Goal: Information Seeking & Learning: Find specific fact

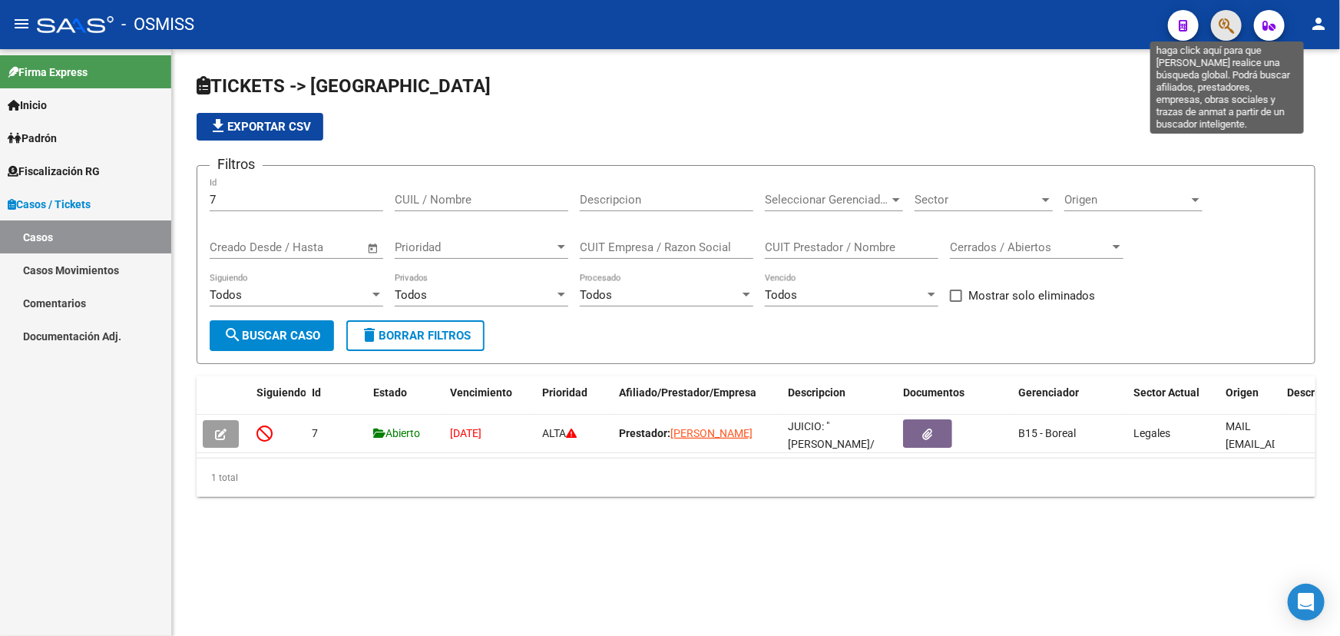
click at [1229, 15] on span "button" at bounding box center [1226, 25] width 15 height 31
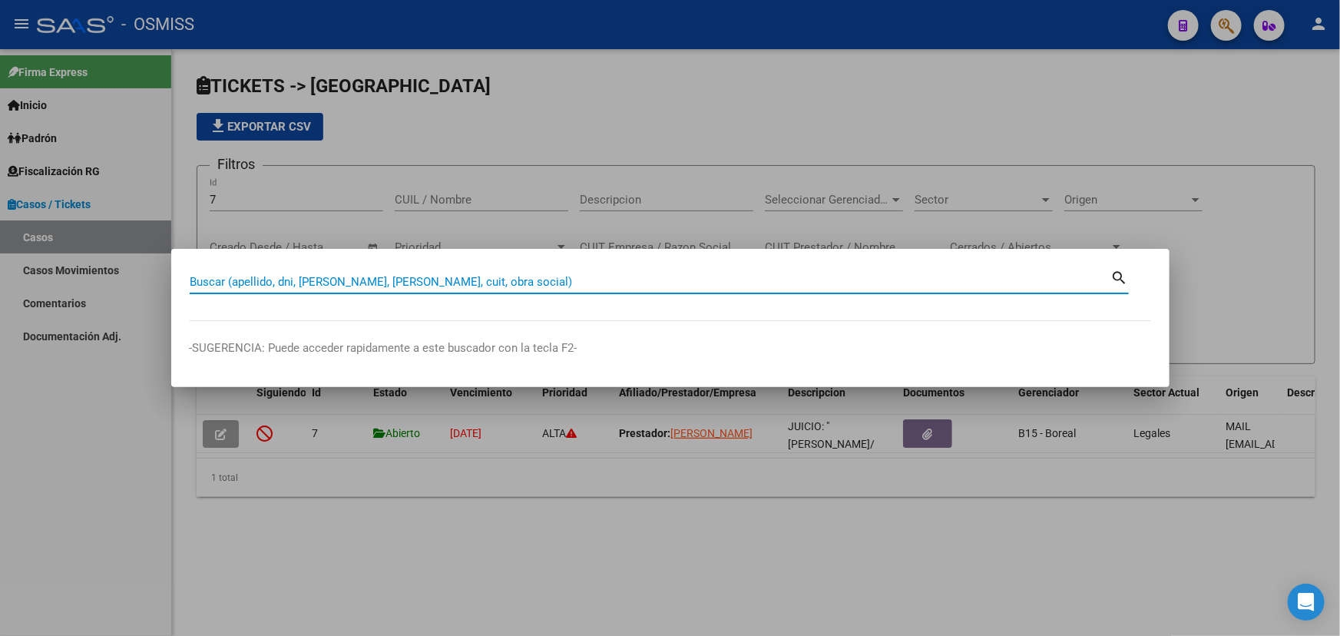
click at [442, 284] on input "Buscar (apellido, dni, [PERSON_NAME], [PERSON_NAME], cuit, obra social)" at bounding box center [651, 282] width 922 height 14
click at [446, 273] on div "Buscar (apellido, dni, [PERSON_NAME], [PERSON_NAME], cuit, obra social)" at bounding box center [651, 281] width 922 height 23
click at [444, 284] on input "Buscar (apellido, dni, [PERSON_NAME], [PERSON_NAME], cuit, obra social)" at bounding box center [651, 282] width 922 height 14
type input "5319950"
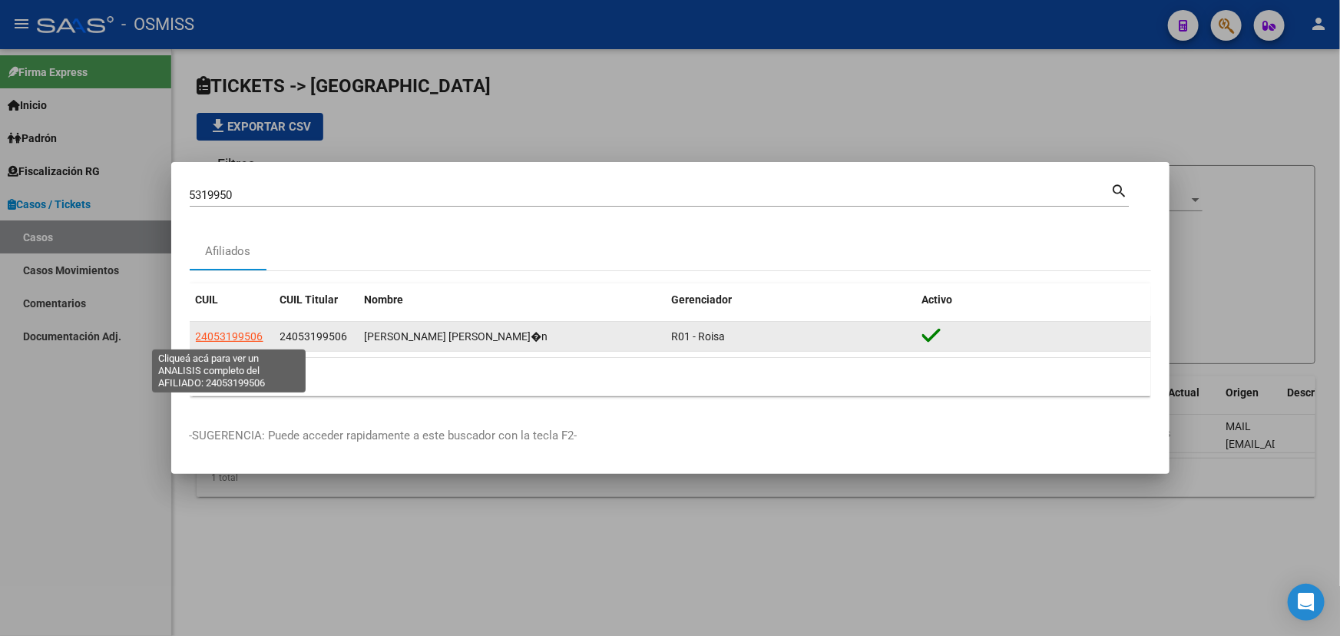
click at [236, 337] on span "24053199506" at bounding box center [230, 336] width 68 height 12
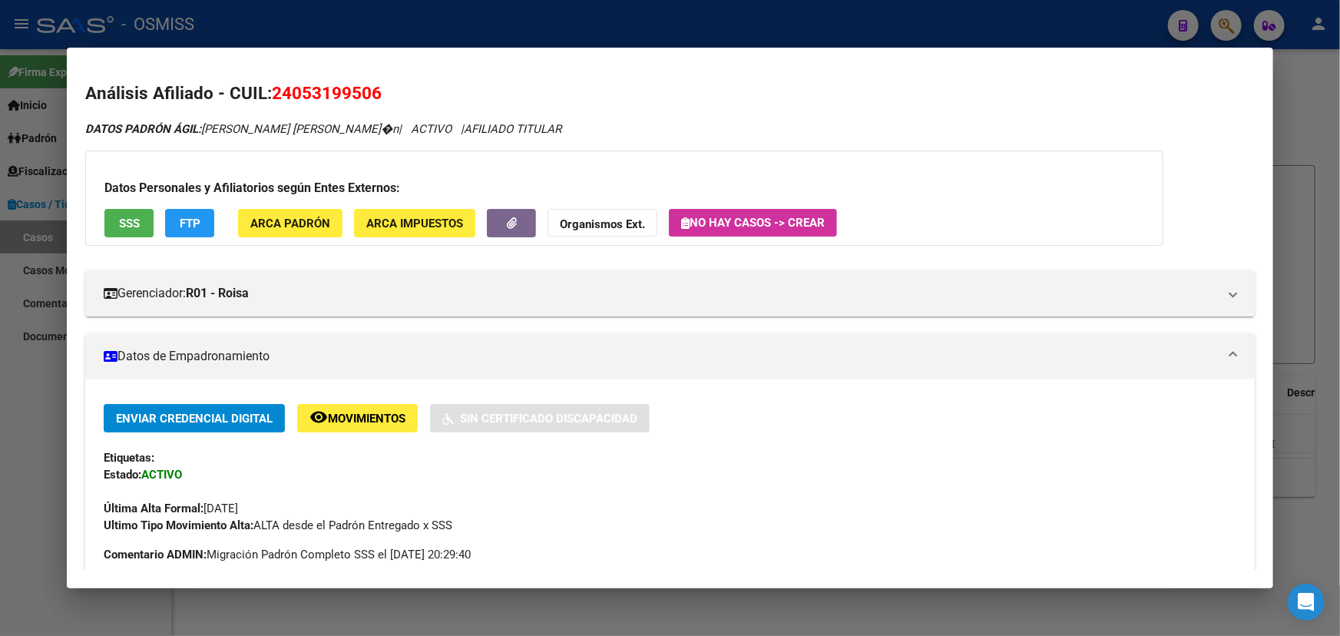
drag, startPoint x: 422, startPoint y: 88, endPoint x: 271, endPoint y: 102, distance: 152.0
click at [271, 102] on h2 "Análisis Afiliado - CUIL: 24053199506" at bounding box center [670, 94] width 1170 height 26
copy span "24053199506"
click at [304, 96] on span "24053199506" at bounding box center [327, 93] width 110 height 20
drag, startPoint x: 293, startPoint y: 91, endPoint x: 375, endPoint y: 94, distance: 81.5
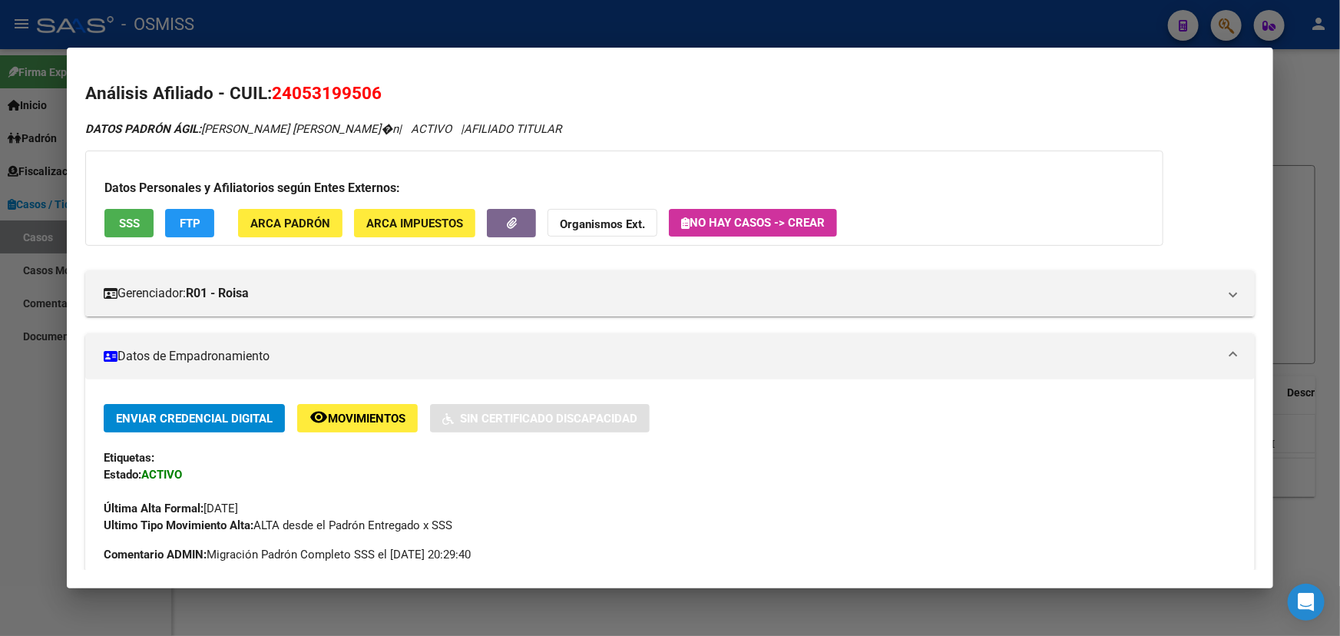
click at [375, 94] on span "24053199506" at bounding box center [327, 93] width 110 height 20
click at [310, 91] on span "24053199506" at bounding box center [327, 93] width 110 height 20
click at [303, 94] on span "24053199506" at bounding box center [327, 93] width 110 height 20
drag, startPoint x: 305, startPoint y: 93, endPoint x: 369, endPoint y: 97, distance: 64.6
click at [369, 97] on span "24053199506" at bounding box center [327, 93] width 110 height 20
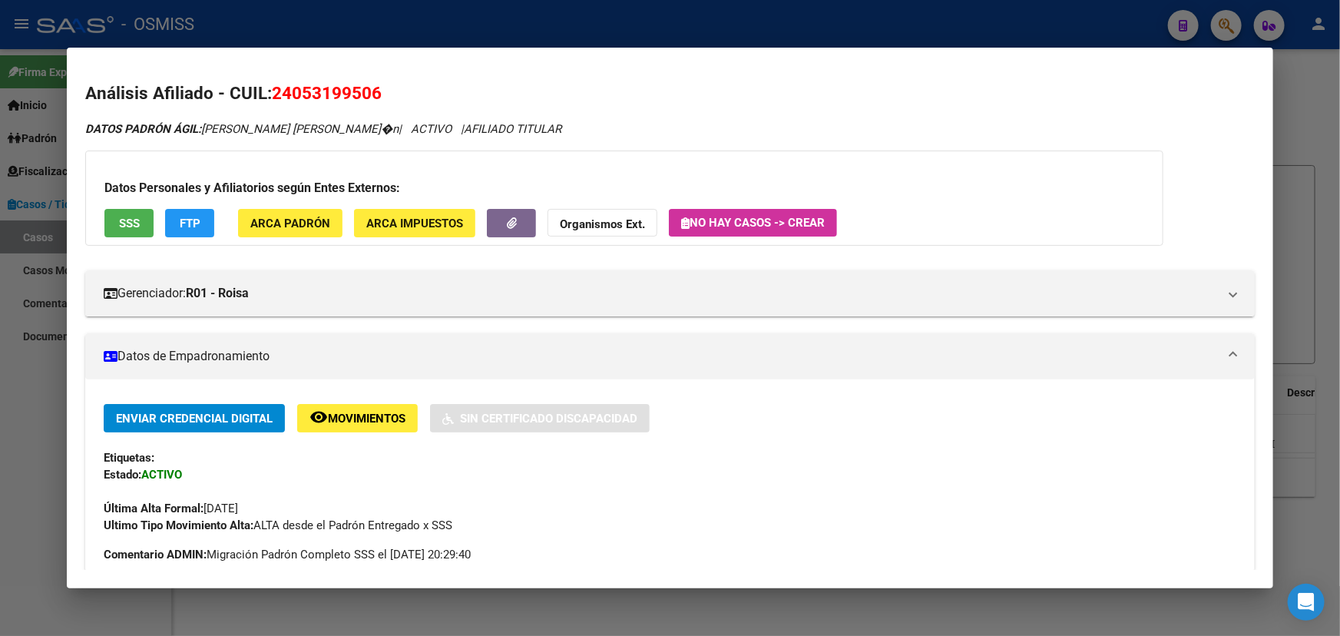
copy span "5319950"
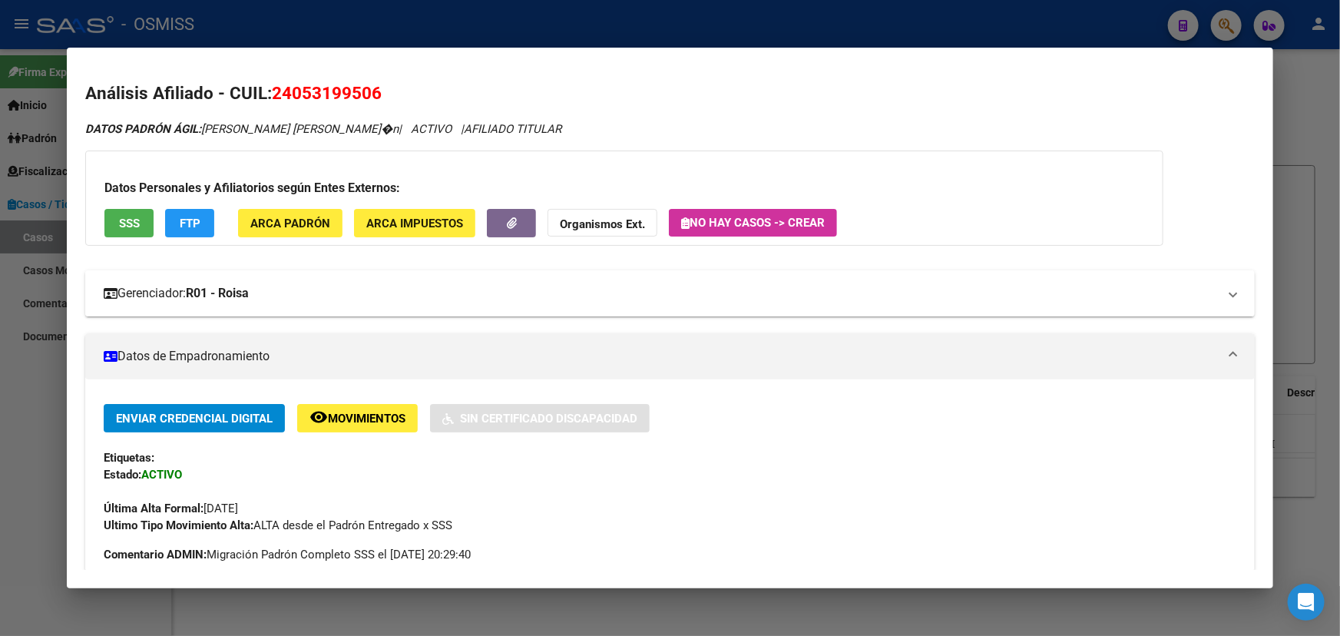
click at [249, 293] on strong "R01 - Roisa" at bounding box center [217, 293] width 63 height 18
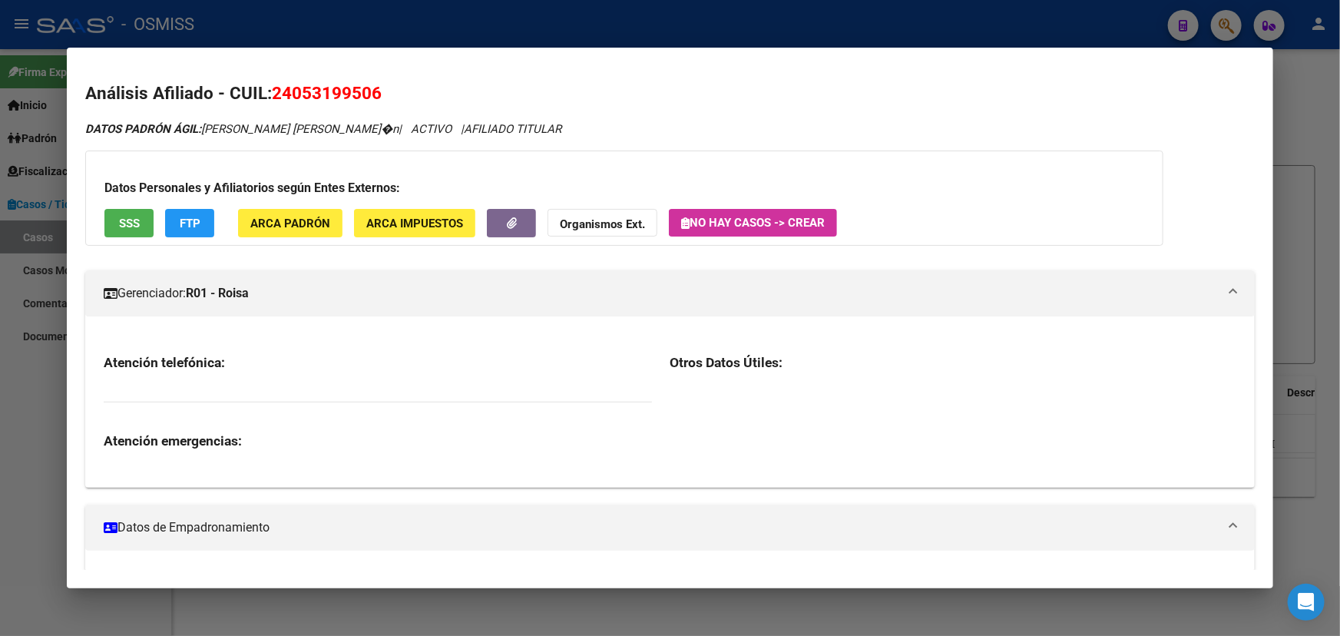
drag, startPoint x: 325, startPoint y: 102, endPoint x: 270, endPoint y: 94, distance: 55.8
click at [267, 97] on h2 "Análisis Afiliado - CUIL: 24053199506" at bounding box center [670, 94] width 1170 height 26
copy h2 "24053199506"
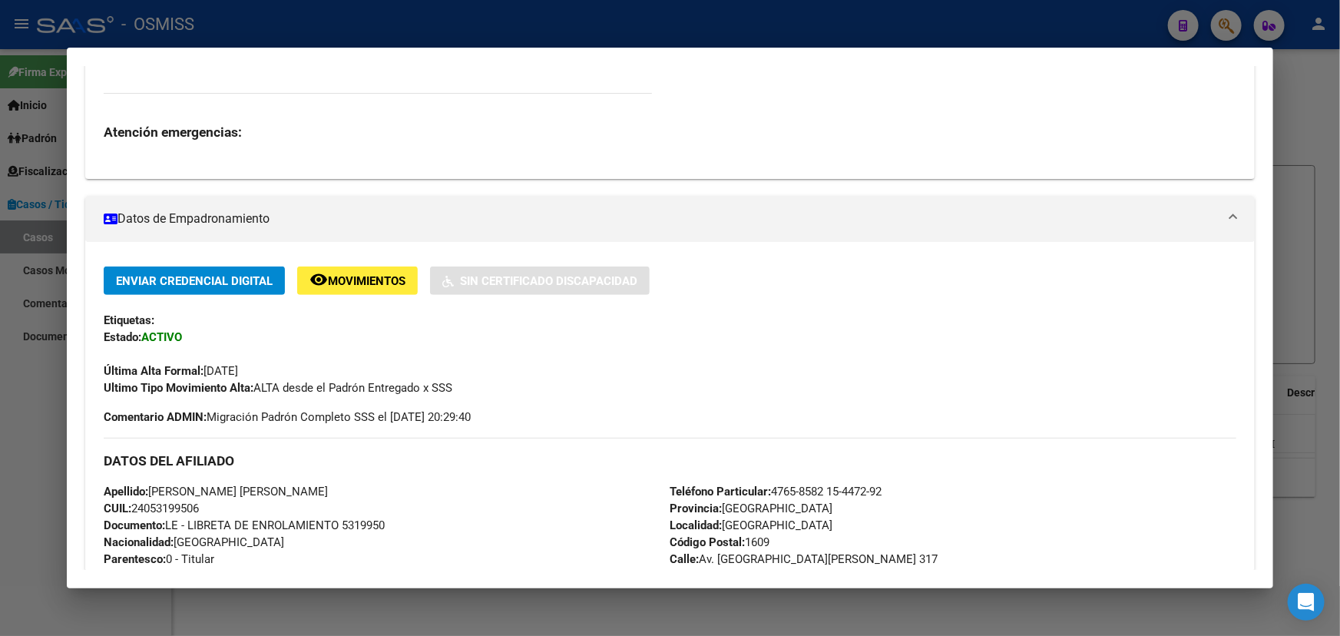
scroll to position [349, 0]
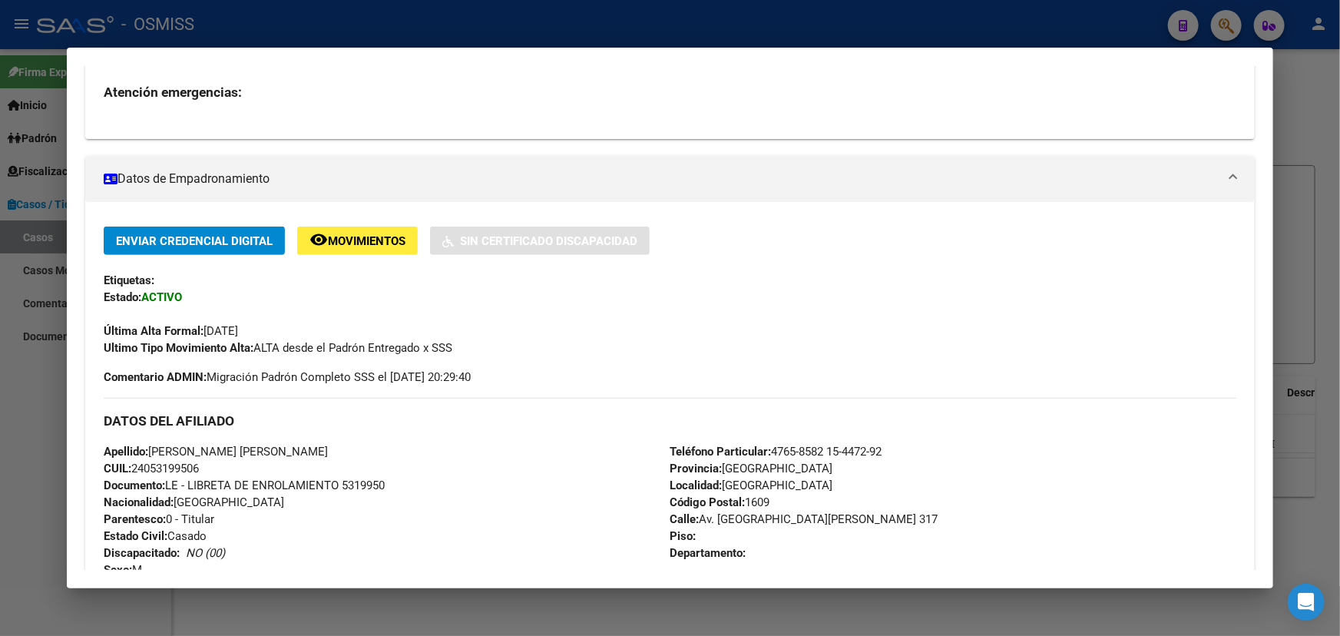
drag, startPoint x: 211, startPoint y: 439, endPoint x: 432, endPoint y: 492, distance: 226.6
click at [415, 489] on div "DATOS DEL AFILIADO Apellido: [PERSON_NAME] [PERSON_NAME] CUIL: 24053199506 Docu…" at bounding box center [670, 505] width 1133 height 214
click at [535, 505] on div "Apellido: [PERSON_NAME] [PERSON_NAME] CUIL: 24053199506 Documento: LE - LIBRETA…" at bounding box center [387, 527] width 566 height 169
drag, startPoint x: 844, startPoint y: 511, endPoint x: 158, endPoint y: 443, distance: 689.3
click at [161, 446] on div "DATOS DEL AFILIADO Apellido: [PERSON_NAME] [PERSON_NAME] CUIL: 24053199506 Docu…" at bounding box center [670, 505] width 1133 height 214
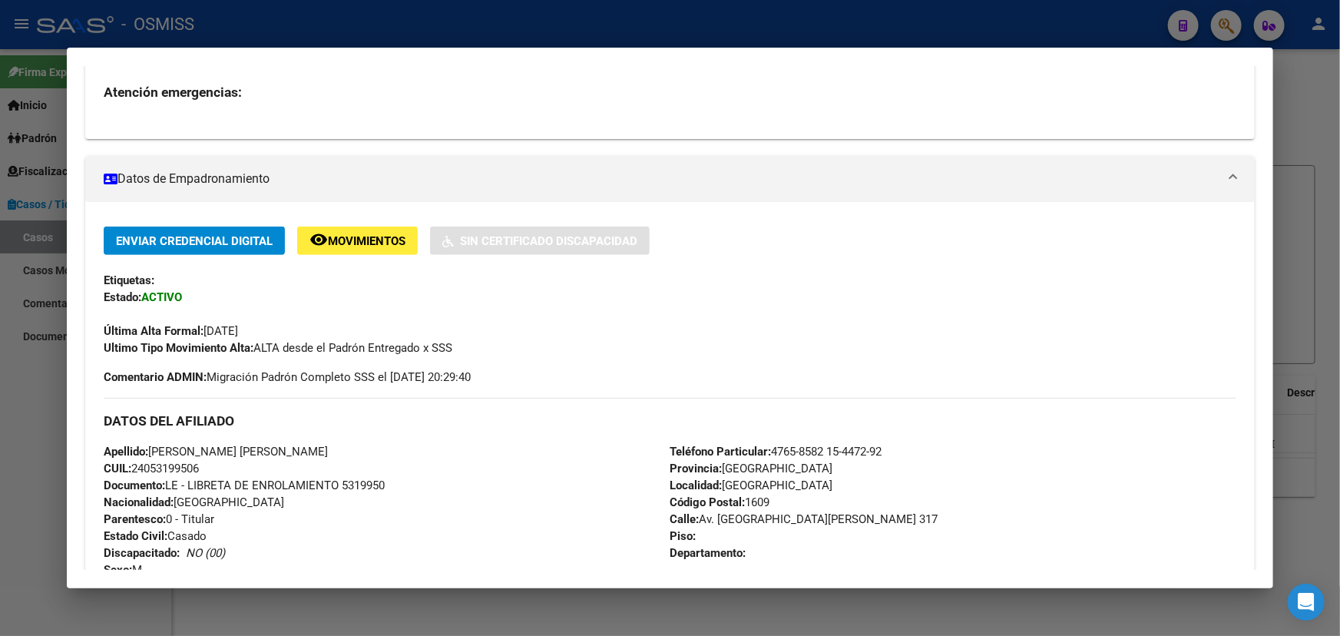
click at [257, 472] on div "Apellido: [PERSON_NAME] [PERSON_NAME] CUIL: 24053199506 Documento: LE - LIBRETA…" at bounding box center [387, 527] width 566 height 169
drag, startPoint x: 434, startPoint y: 522, endPoint x: 309, endPoint y: 533, distance: 125.7
click at [309, 533] on div "Apellido: [PERSON_NAME] [PERSON_NAME] CUIL: 24053199506 Documento: LE - LIBRETA…" at bounding box center [387, 527] width 566 height 169
click at [489, 485] on div "Apellido: [PERSON_NAME] [PERSON_NAME] CUIL: 24053199506 Documento: LE - LIBRETA…" at bounding box center [387, 527] width 566 height 169
drag, startPoint x: 109, startPoint y: 555, endPoint x: 254, endPoint y: 549, distance: 145.3
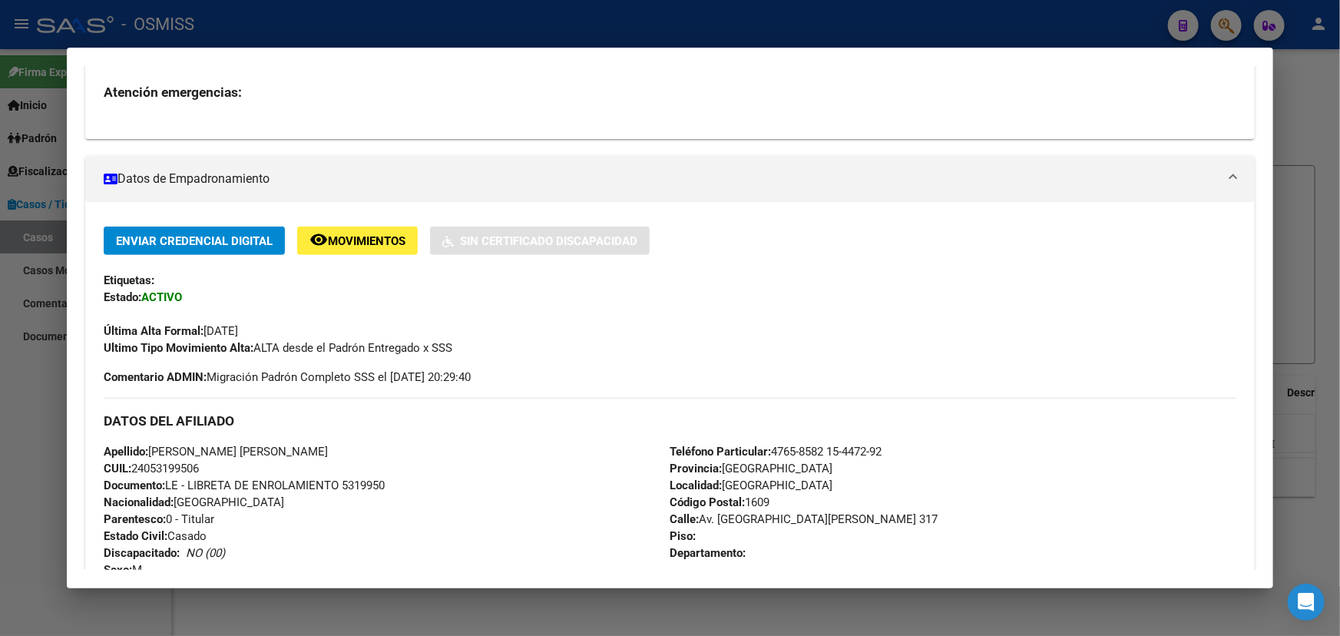
click at [254, 549] on div "Apellido: [PERSON_NAME] [PERSON_NAME] CUIL: 24053199506 Documento: LE - LIBRETA…" at bounding box center [387, 527] width 566 height 169
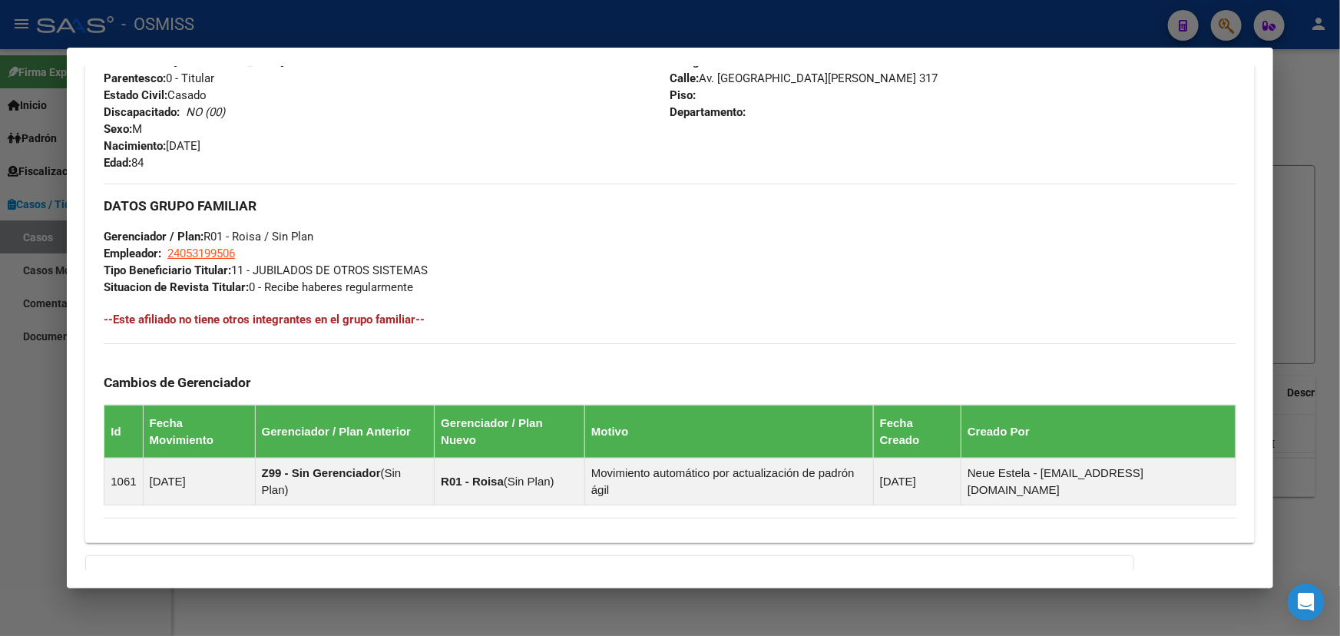
scroll to position [440, 0]
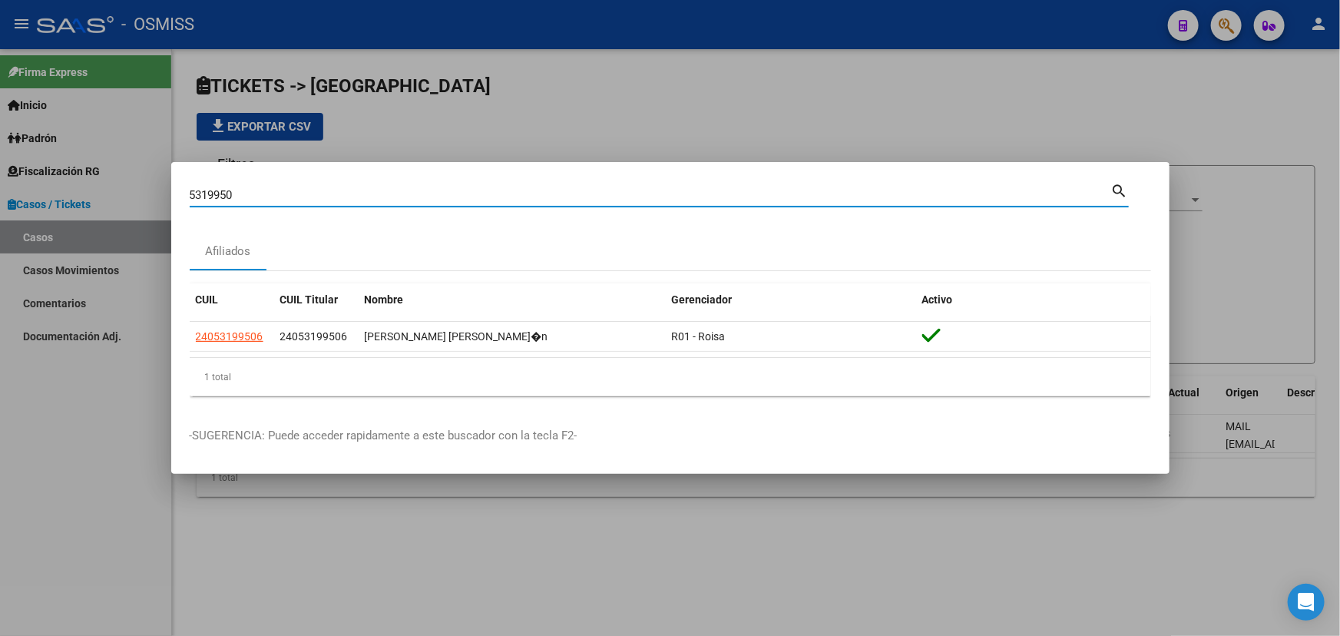
drag, startPoint x: 187, startPoint y: 195, endPoint x: 12, endPoint y: 211, distance: 175.9
click at [15, 209] on div "5319950 Buscar (apellido, dni, cuil, nro traspaso, cuit, obra social) search Af…" at bounding box center [670, 318] width 1340 height 636
type input "24293367"
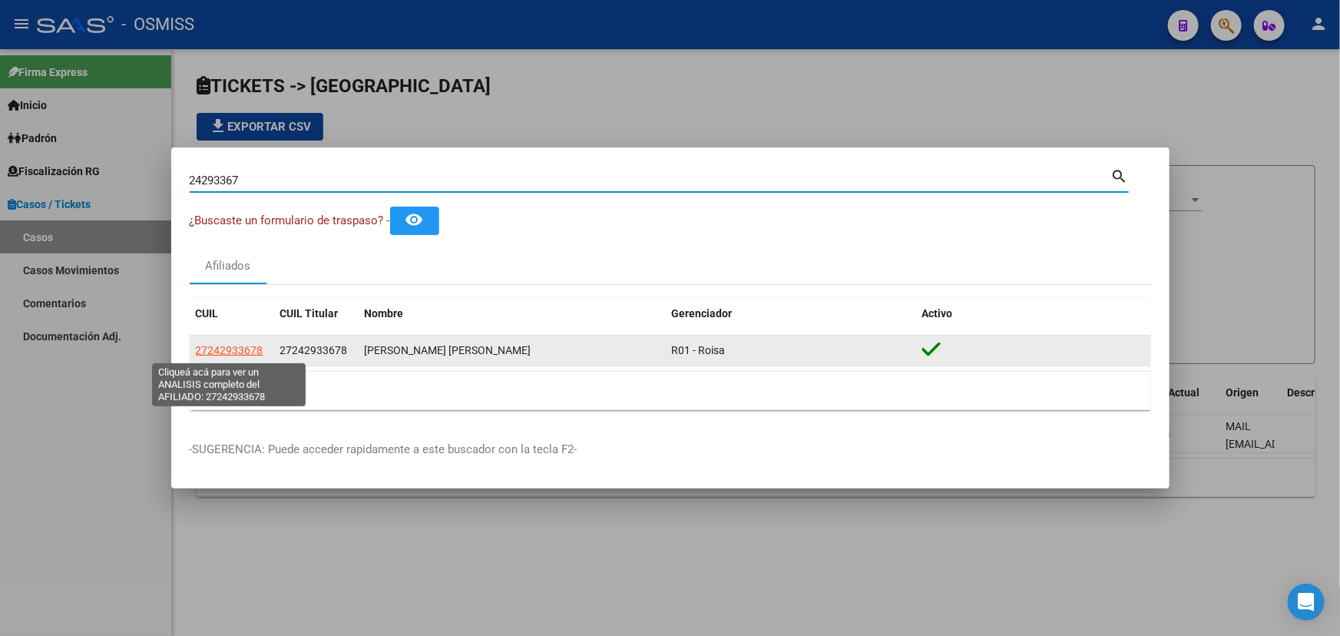
click at [240, 353] on span "27242933678" at bounding box center [230, 350] width 68 height 12
type textarea "27242933678"
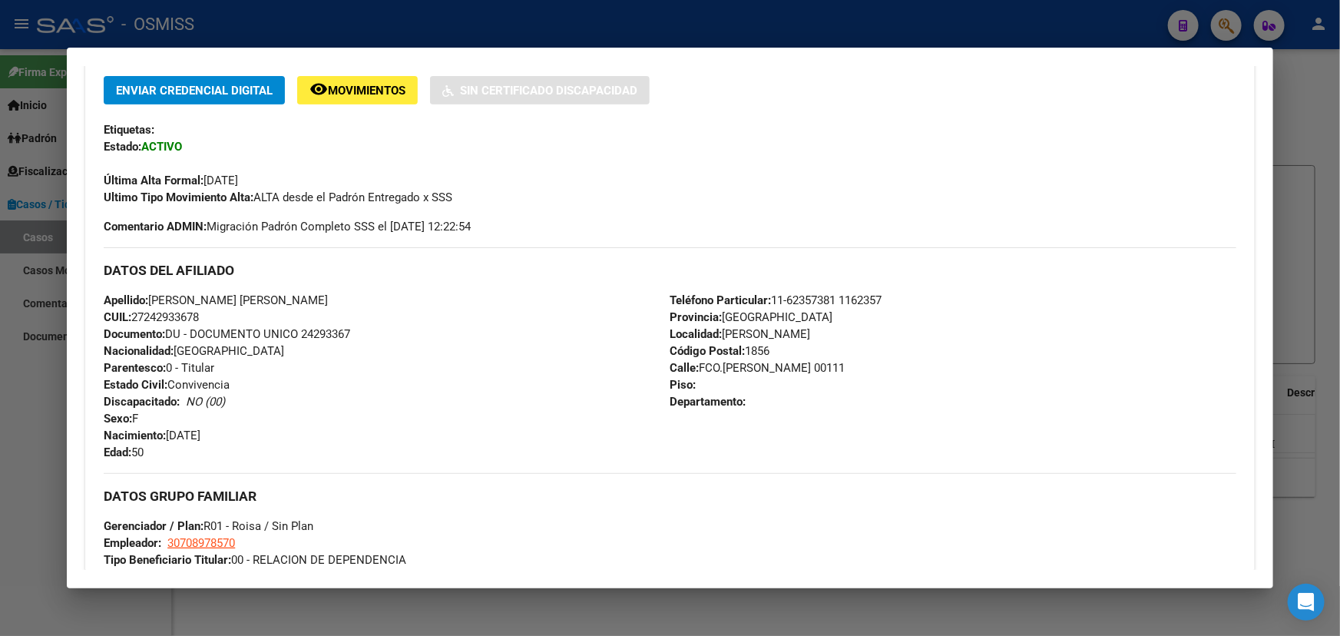
scroll to position [349, 0]
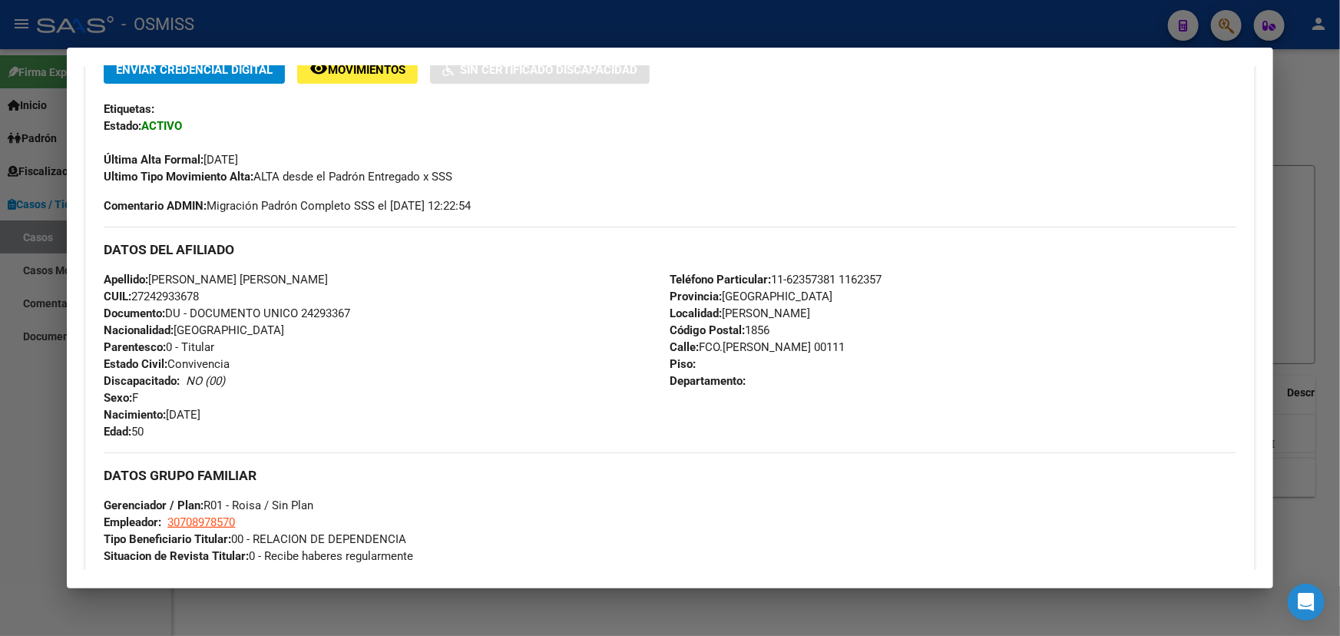
drag, startPoint x: 799, startPoint y: 353, endPoint x: 683, endPoint y: 307, distance: 124.8
click at [697, 302] on div "Teléfono Particular: [PHONE_NUMBER] 1162357 Provincia: [GEOGRAPHIC_DATA] Locali…" at bounding box center [954, 355] width 566 height 169
click at [760, 352] on span "Calle: FCO.[PERSON_NAME] 00111" at bounding box center [758, 347] width 175 height 14
drag, startPoint x: 794, startPoint y: 357, endPoint x: 705, endPoint y: 304, distance: 103.7
click at [696, 298] on div "Teléfono Particular: [PHONE_NUMBER] 1162357 Provincia: [GEOGRAPHIC_DATA] Locali…" at bounding box center [954, 355] width 566 height 169
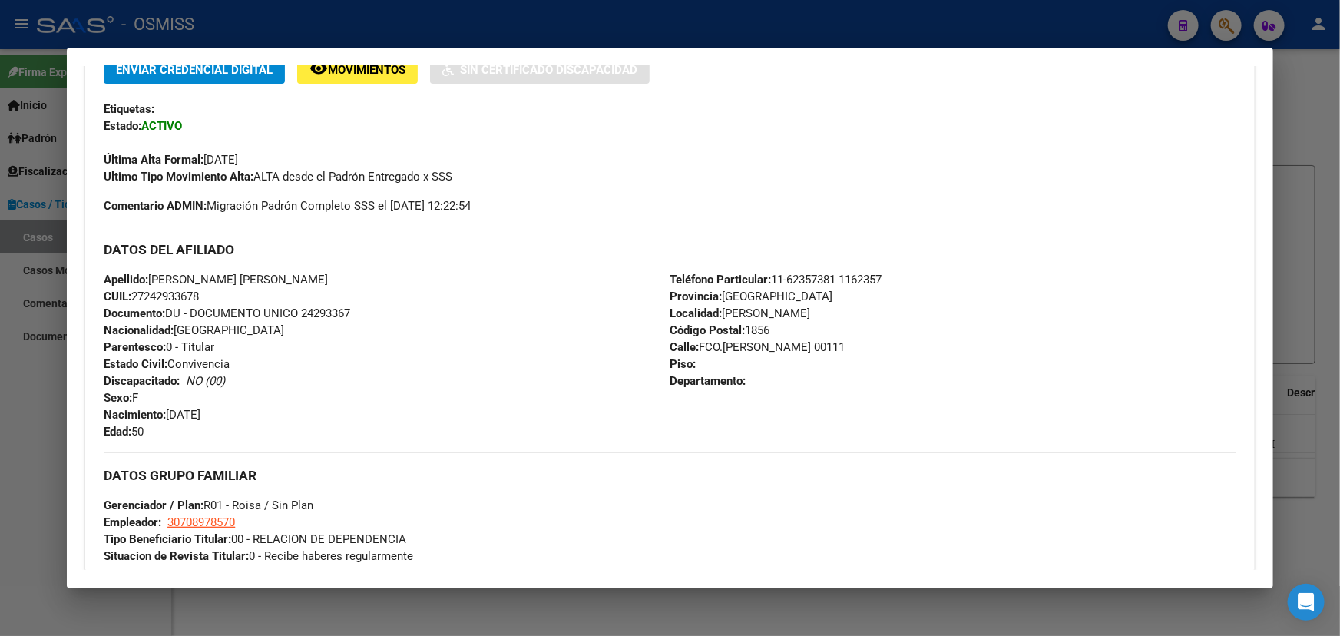
click at [862, 336] on div "Teléfono Particular: [PHONE_NUMBER] 1162357 Provincia: [GEOGRAPHIC_DATA] Locali…" at bounding box center [954, 355] width 566 height 169
drag, startPoint x: 695, startPoint y: 345, endPoint x: 809, endPoint y: 399, distance: 126.1
click at [803, 349] on div "Teléfono Particular: [PHONE_NUMBER] 1162357 Provincia: [GEOGRAPHIC_DATA] Locali…" at bounding box center [954, 355] width 566 height 169
click at [683, 346] on strong "Calle:" at bounding box center [685, 347] width 29 height 14
drag, startPoint x: 692, startPoint y: 347, endPoint x: 836, endPoint y: 373, distance: 146.6
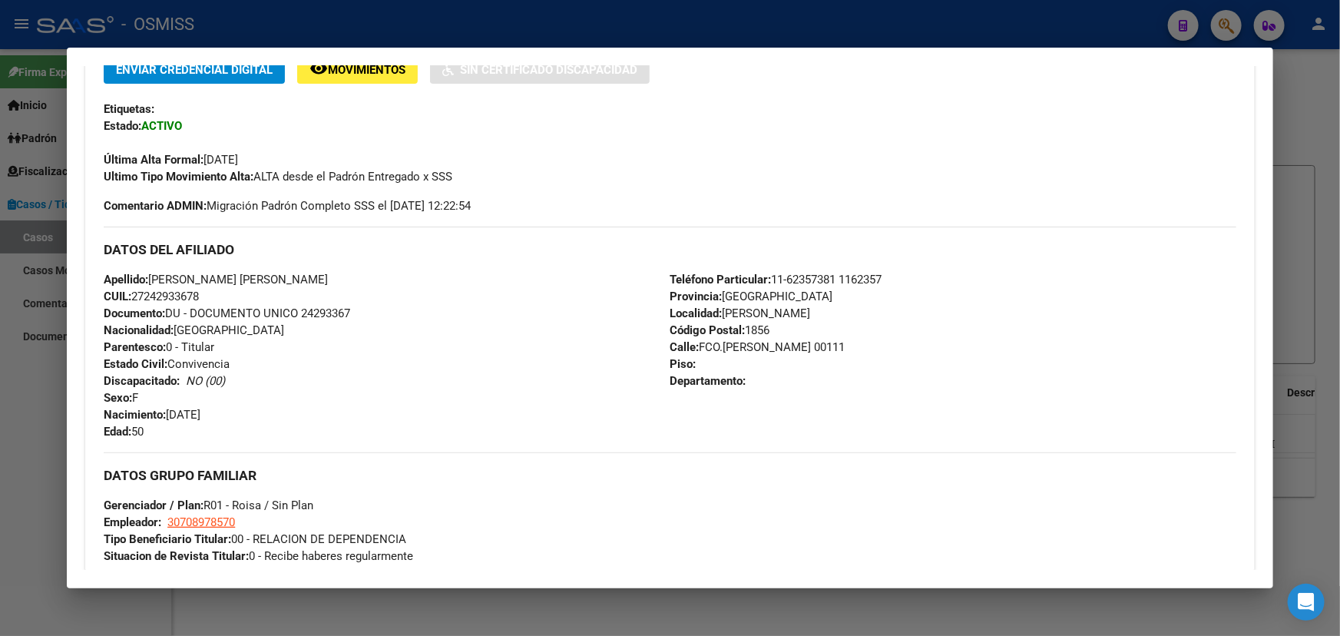
click at [799, 368] on div "Teléfono Particular: [PHONE_NUMBER] 1162357 Provincia: [GEOGRAPHIC_DATA] Locali…" at bounding box center [954, 355] width 566 height 169
click at [840, 373] on div "Teléfono Particular: [PHONE_NUMBER] 1162357 Provincia: [GEOGRAPHIC_DATA] Locali…" at bounding box center [954, 355] width 566 height 169
drag, startPoint x: 883, startPoint y: 280, endPoint x: 737, endPoint y: 290, distance: 147.1
click at [738, 283] on div "Teléfono Particular: [PHONE_NUMBER] 1162357 Provincia: [GEOGRAPHIC_DATA] Locali…" at bounding box center [954, 355] width 566 height 169
click at [849, 283] on span "Teléfono Particular: [PHONE_NUMBER] 1162357" at bounding box center [777, 280] width 212 height 14
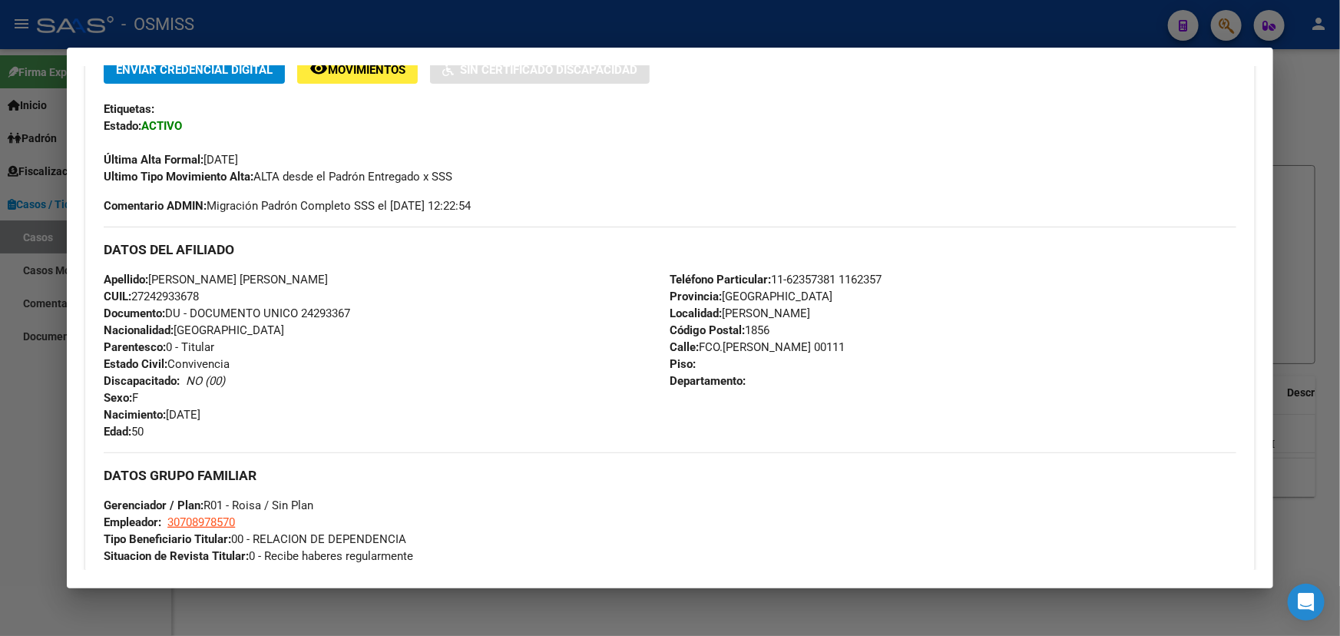
drag, startPoint x: 839, startPoint y: 280, endPoint x: 771, endPoint y: 281, distance: 67.6
click at [771, 281] on span "Teléfono Particular: [PHONE_NUMBER] 1162357" at bounding box center [777, 280] width 212 height 14
click at [864, 389] on div "Teléfono Particular: [PHONE_NUMBER] 1162357 Provincia: [GEOGRAPHIC_DATA] Locali…" at bounding box center [954, 355] width 566 height 169
drag, startPoint x: 174, startPoint y: 359, endPoint x: 266, endPoint y: 368, distance: 92.6
click at [235, 360] on div "Apellido: [PERSON_NAME] [PERSON_NAME] CUIL: 27242933678 Documento: DU - DOCUMEN…" at bounding box center [387, 355] width 566 height 169
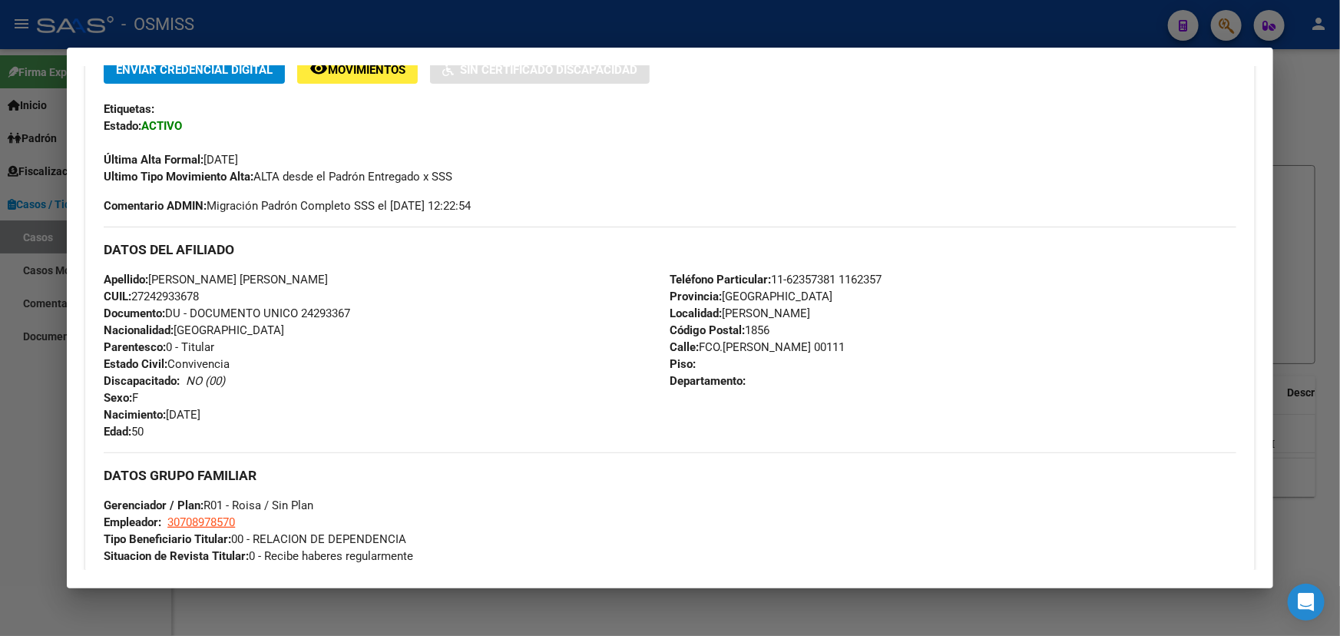
click at [273, 369] on div "Apellido: [PERSON_NAME] [PERSON_NAME] CUIL: 27242933678 Documento: DU - DOCUMEN…" at bounding box center [387, 355] width 566 height 169
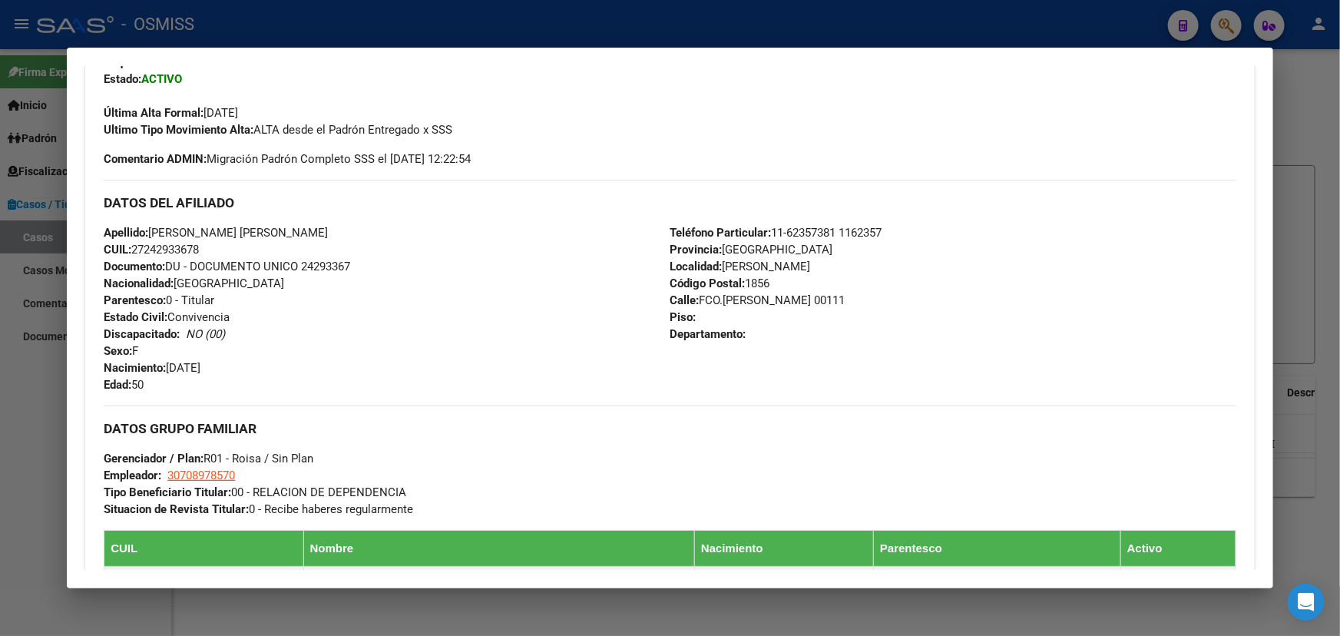
scroll to position [419, 0]
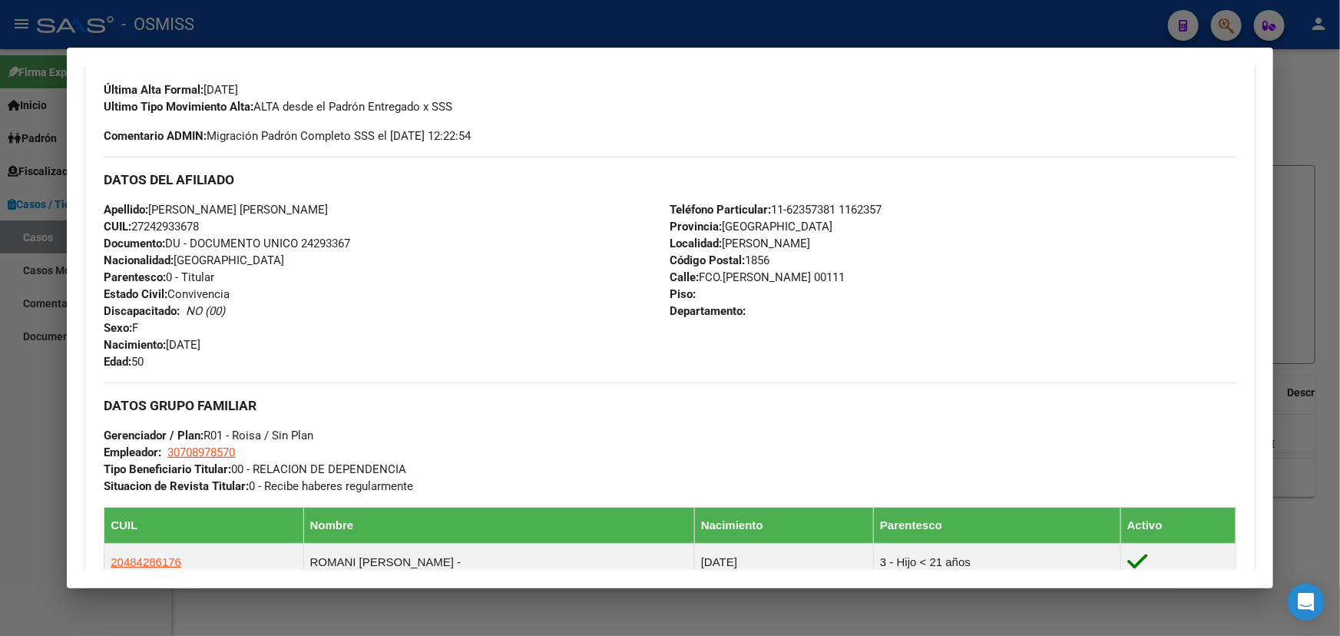
drag, startPoint x: 111, startPoint y: 313, endPoint x: 363, endPoint y: 346, distance: 253.3
click at [285, 317] on div "Apellido: [PERSON_NAME] [PERSON_NAME] CUIL: 27242933678 Documento: DU - DOCUMEN…" at bounding box center [387, 285] width 566 height 169
click at [481, 365] on div "Apellido: [PERSON_NAME] [PERSON_NAME] CUIL: 27242933678 Documento: DU - DOCUMEN…" at bounding box center [387, 285] width 566 height 169
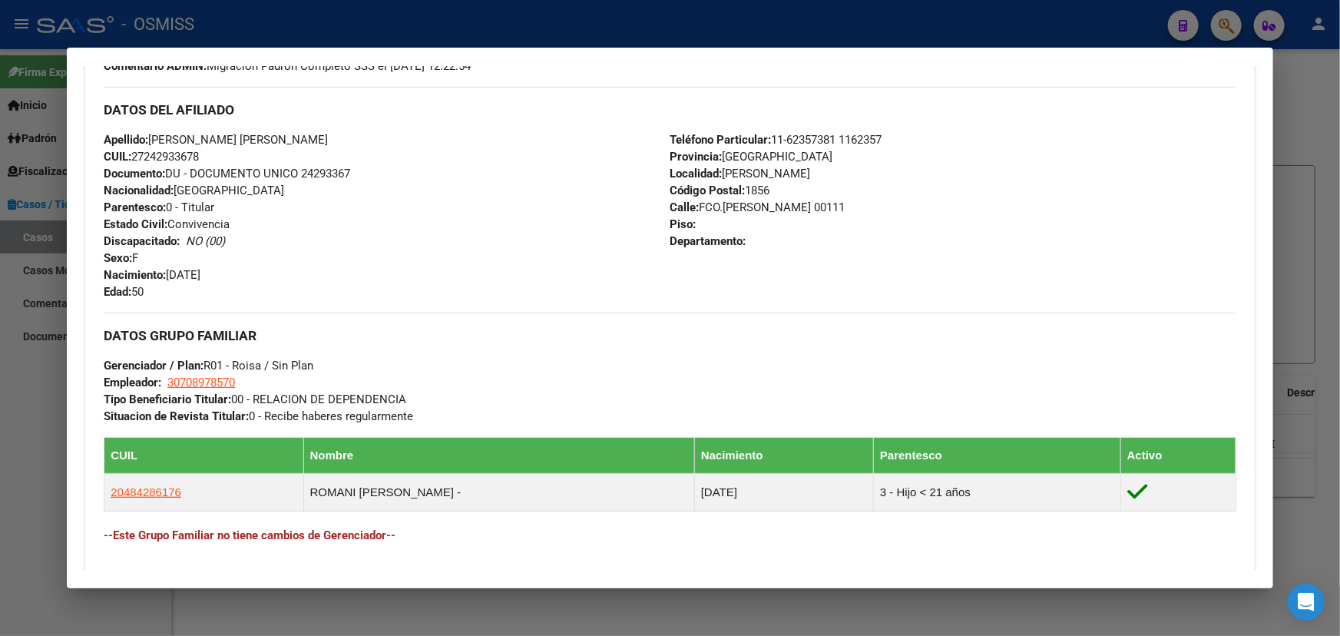
scroll to position [558, 0]
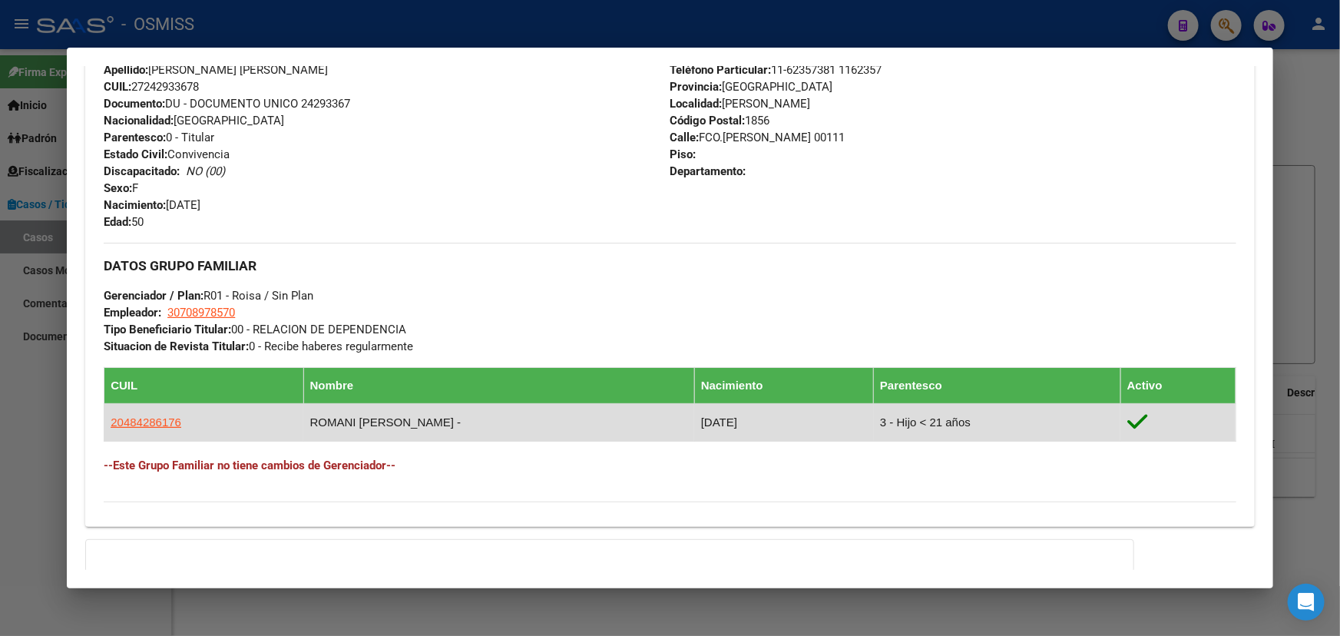
drag, startPoint x: 334, startPoint y: 420, endPoint x: 464, endPoint y: 425, distance: 129.9
click at [461, 425] on td "ROMANI [PERSON_NAME] -" at bounding box center [498, 423] width 391 height 38
click at [507, 429] on td "ROMANI [PERSON_NAME] -" at bounding box center [498, 423] width 391 height 38
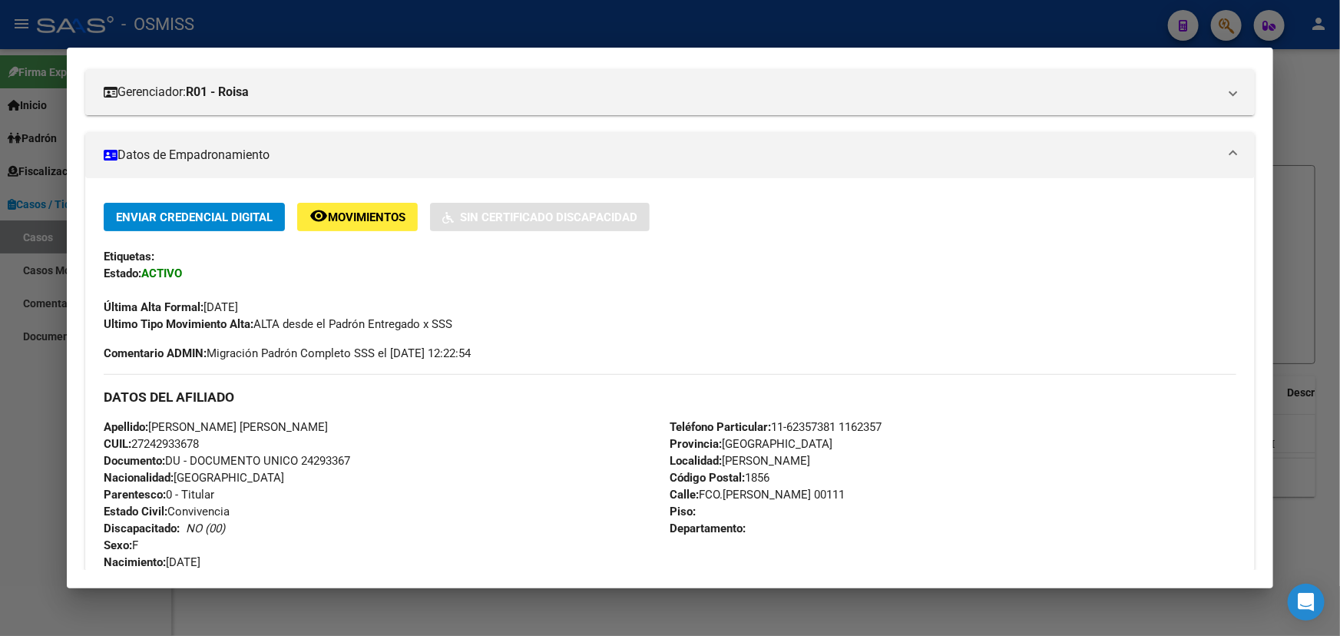
scroll to position [18, 0]
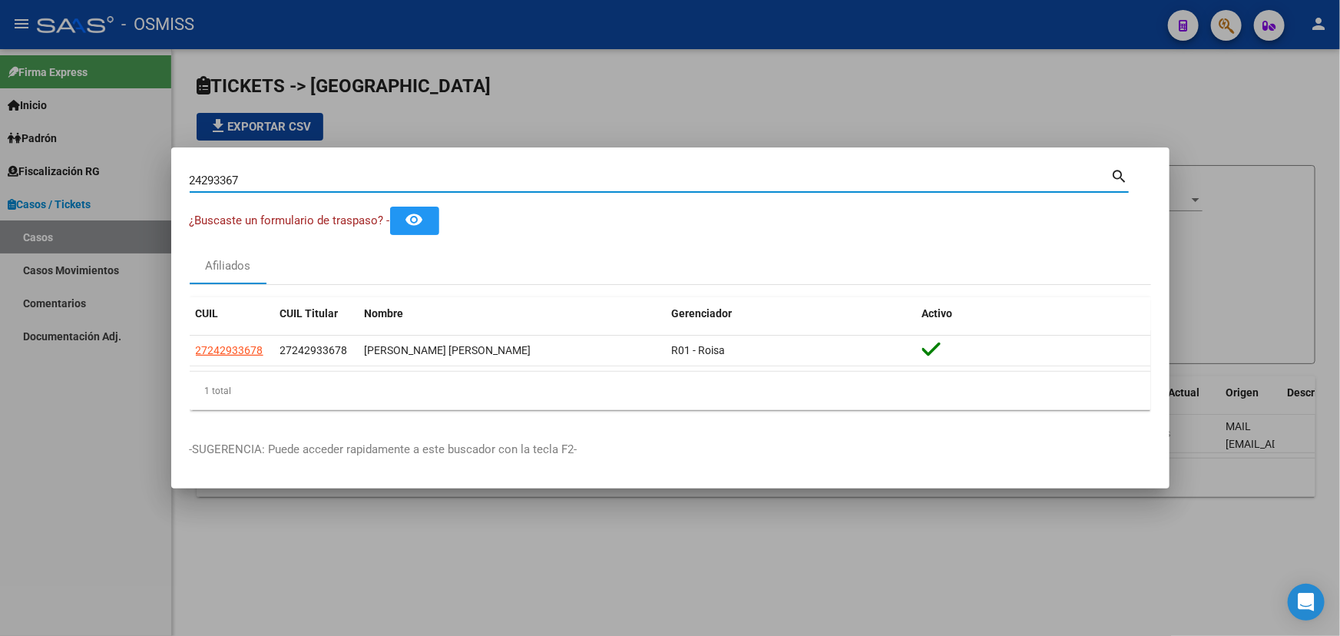
drag, startPoint x: 107, startPoint y: 179, endPoint x: 30, endPoint y: 192, distance: 77.9
click at [37, 184] on div "24293367 Buscar (apellido, dni, cuil, nro traspaso, cuit, obra social) search ¿…" at bounding box center [670, 318] width 1340 height 636
type input "22750968"
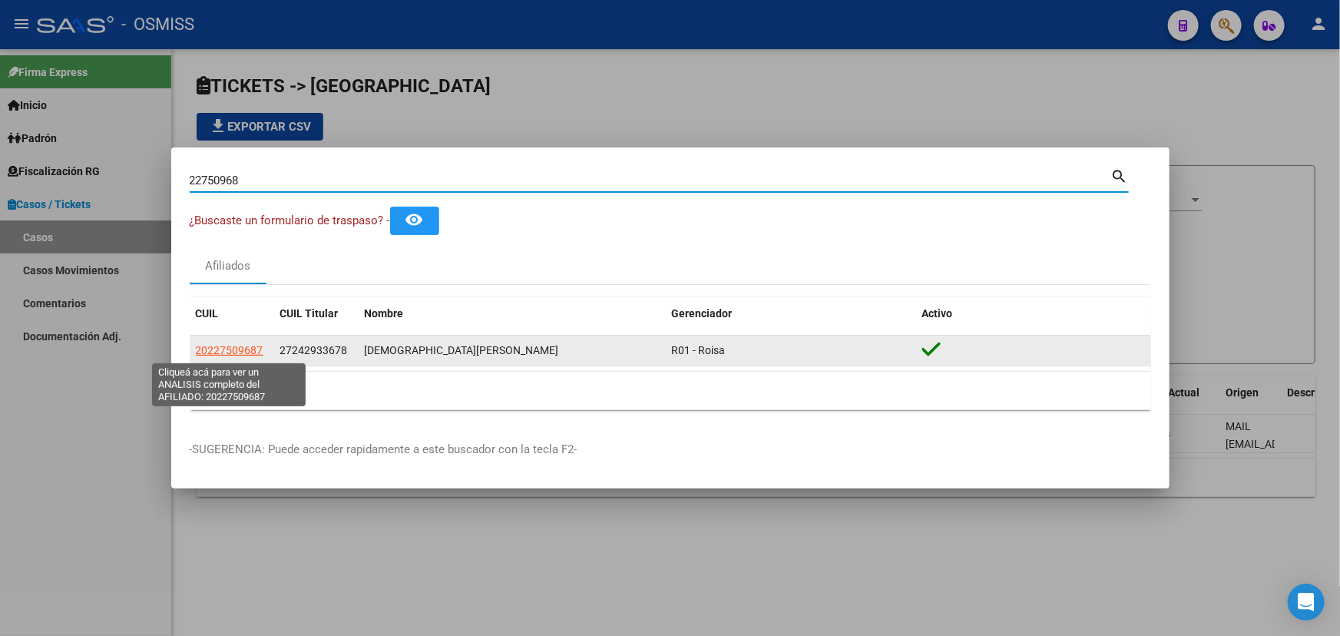
click at [224, 345] on span "20227509687" at bounding box center [230, 350] width 68 height 12
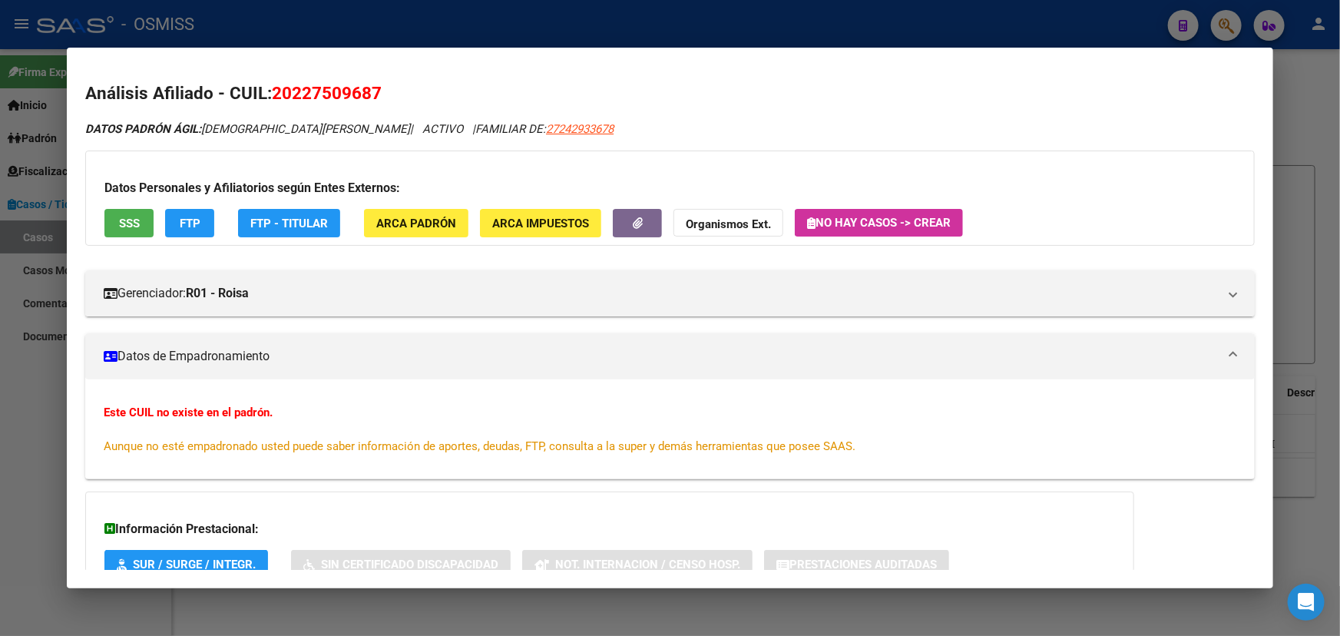
drag, startPoint x: 159, startPoint y: 413, endPoint x: 300, endPoint y: 419, distance: 140.7
click at [296, 419] on div "Este CUIL no existe en el padrón. Aunque no esté empadronado usted puede saber …" at bounding box center [670, 429] width 1133 height 51
click at [396, 430] on div "Este CUIL no existe en el padrón. Aunque no esté empadronado usted puede saber …" at bounding box center [670, 429] width 1133 height 51
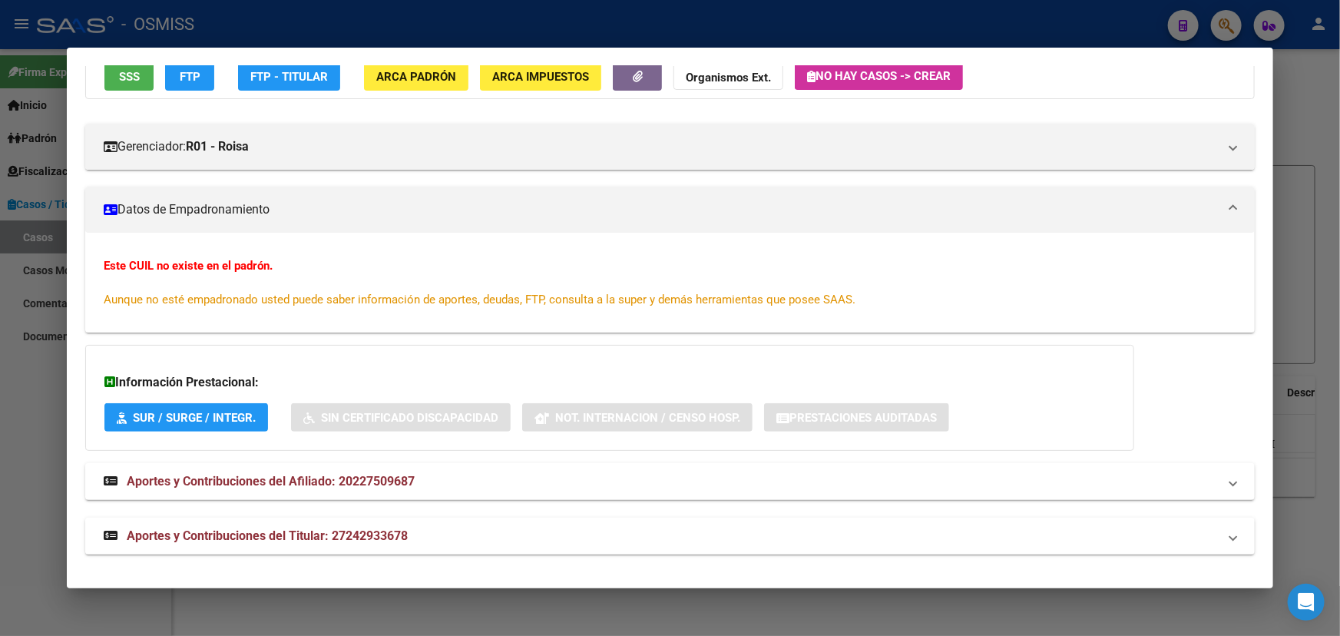
scroll to position [0, 0]
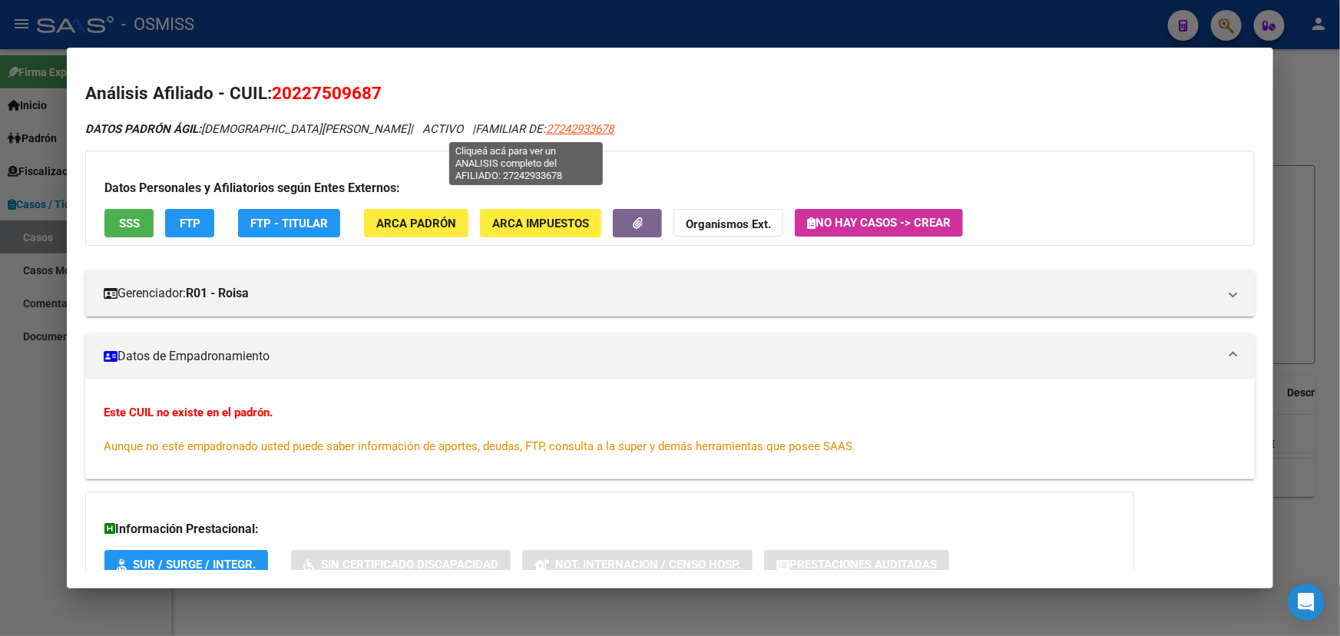
click at [546, 130] on span "27242933678" at bounding box center [580, 129] width 68 height 14
type textarea "27242933678"
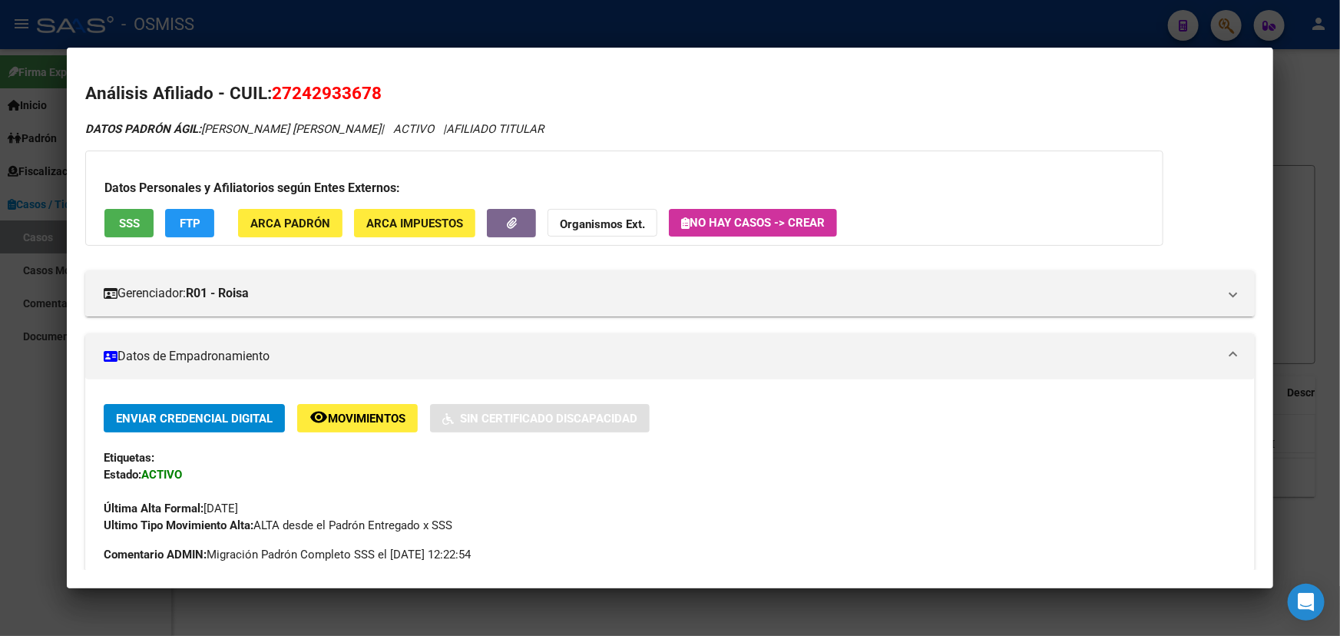
click at [1340, 137] on div at bounding box center [670, 318] width 1340 height 636
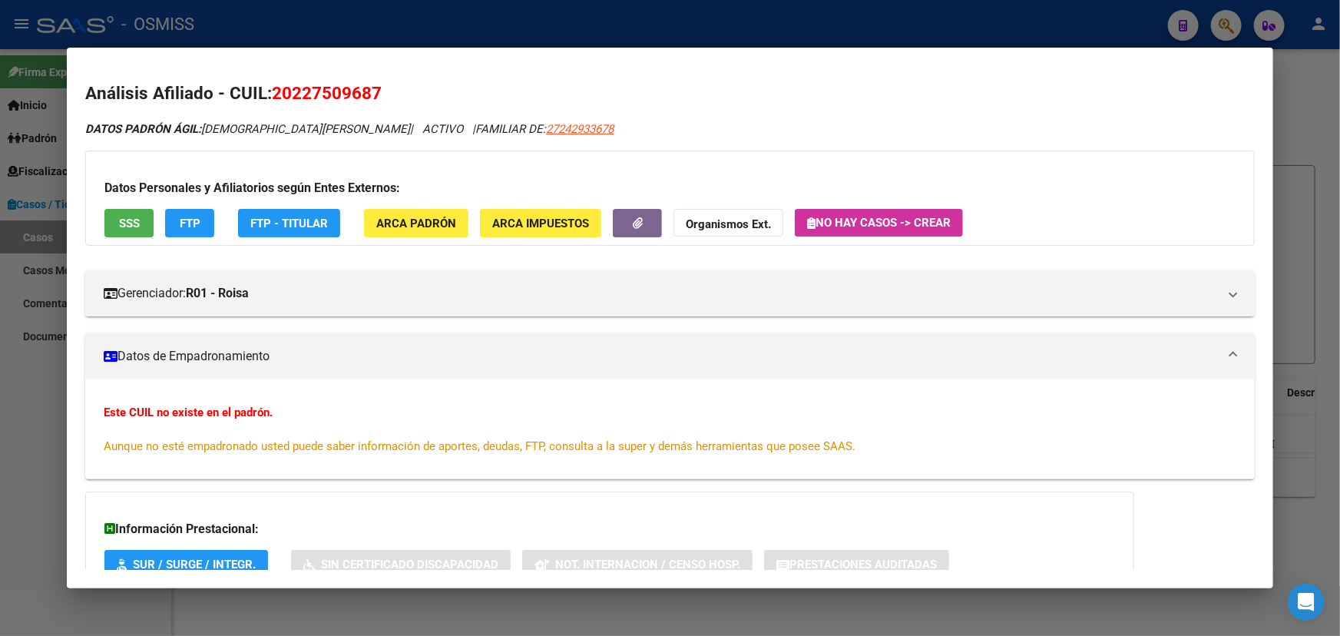
drag, startPoint x: 408, startPoint y: 91, endPoint x: 277, endPoint y: 90, distance: 130.6
click at [277, 90] on h2 "Análisis Afiliado - CUIL: 20227509687" at bounding box center [670, 94] width 1170 height 26
copy span "20227509687"
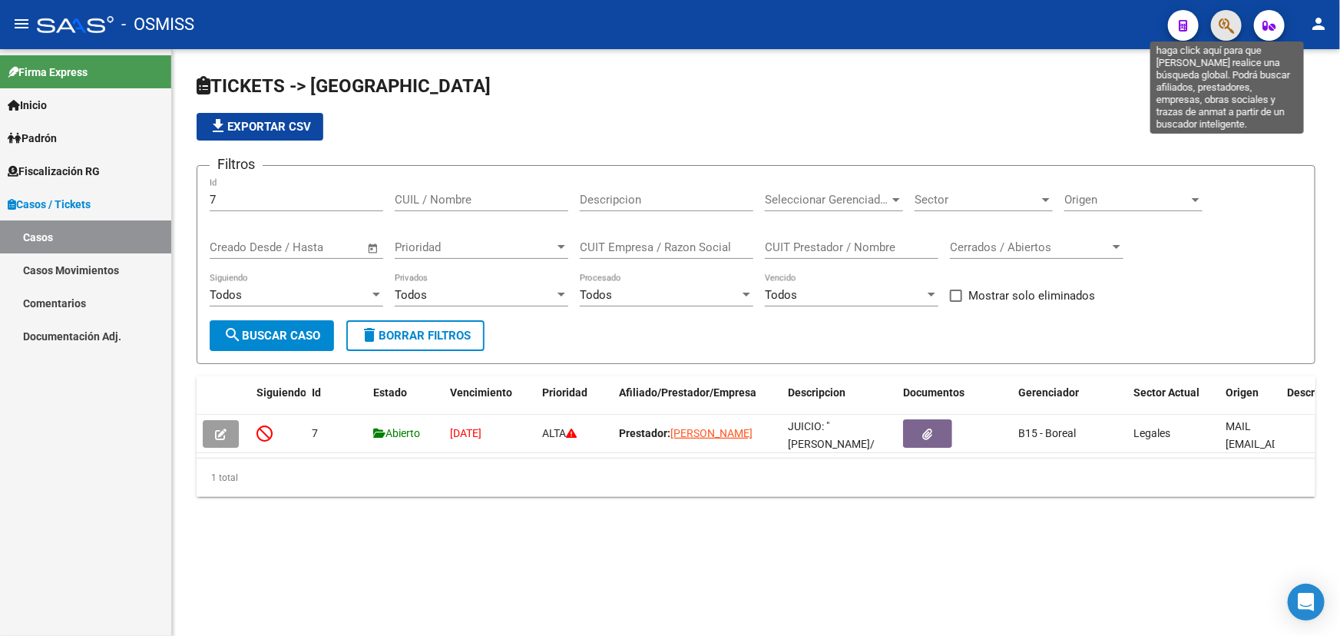
click at [1231, 25] on icon "button" at bounding box center [1226, 26] width 15 height 18
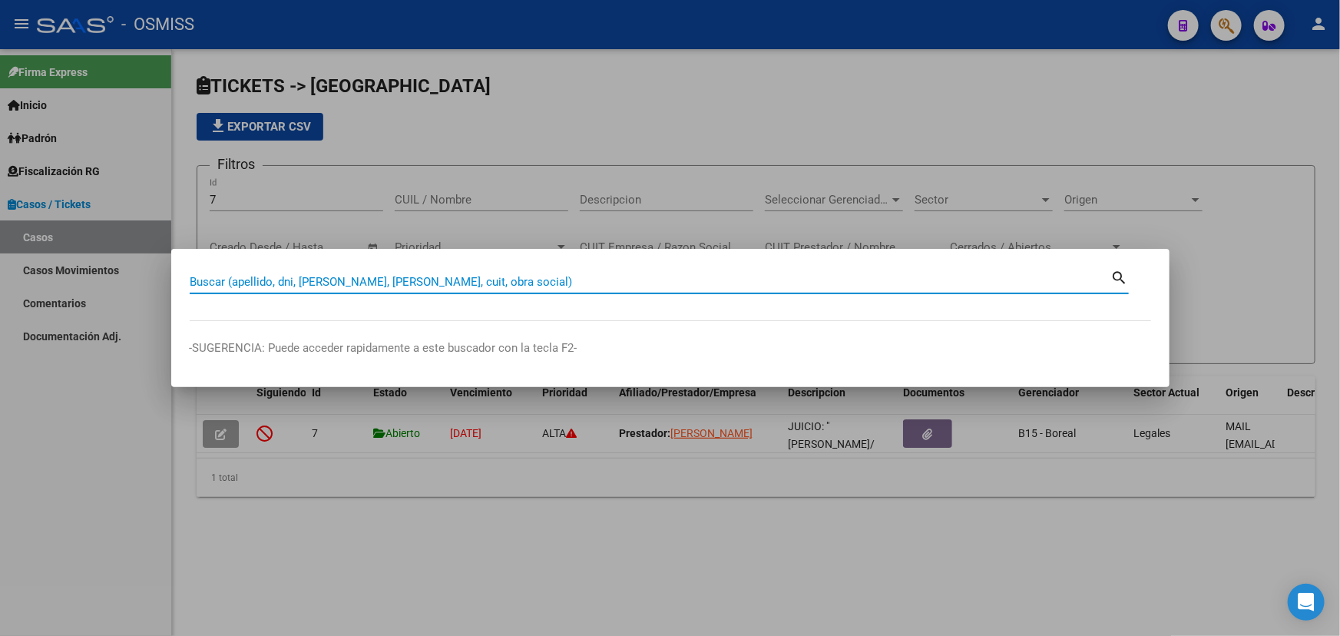
click at [342, 284] on input "Buscar (apellido, dni, [PERSON_NAME], [PERSON_NAME], cuit, obra social)" at bounding box center [651, 282] width 922 height 14
type input "22750968"
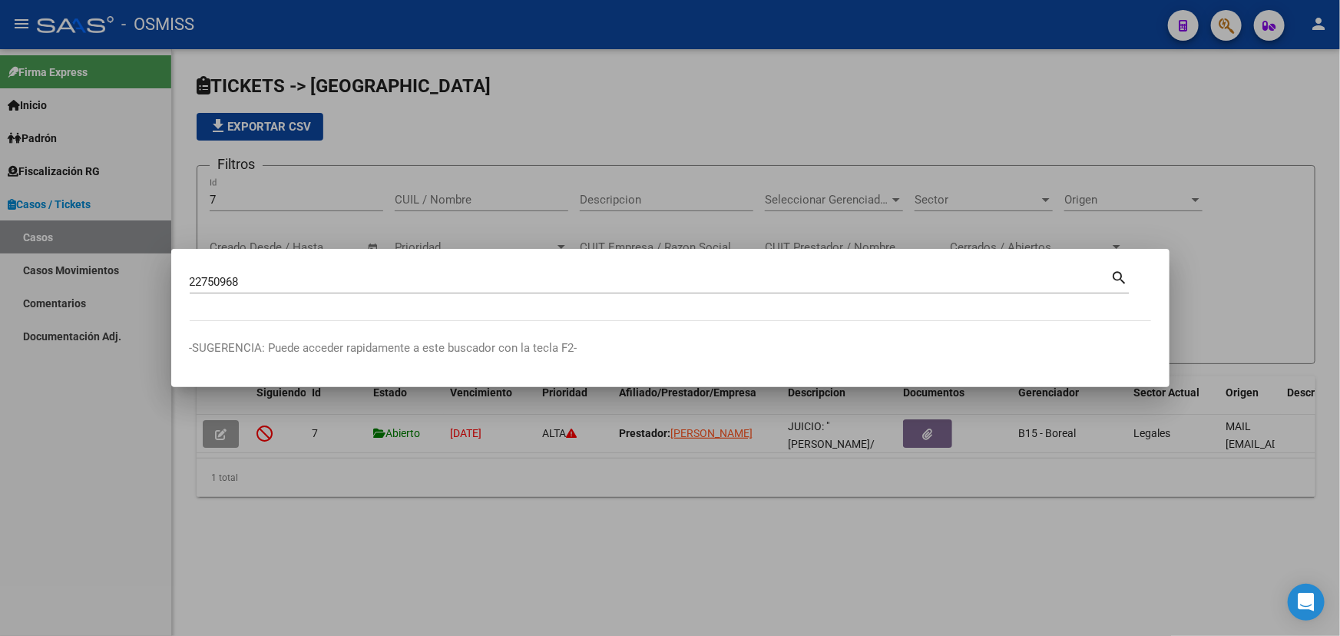
drag, startPoint x: 293, startPoint y: 291, endPoint x: 37, endPoint y: 275, distance: 257.1
click at [48, 270] on div "22750968 Buscar (apellido, dni, cuil, nro traspaso, cuit, obra social) search -…" at bounding box center [670, 318] width 1340 height 636
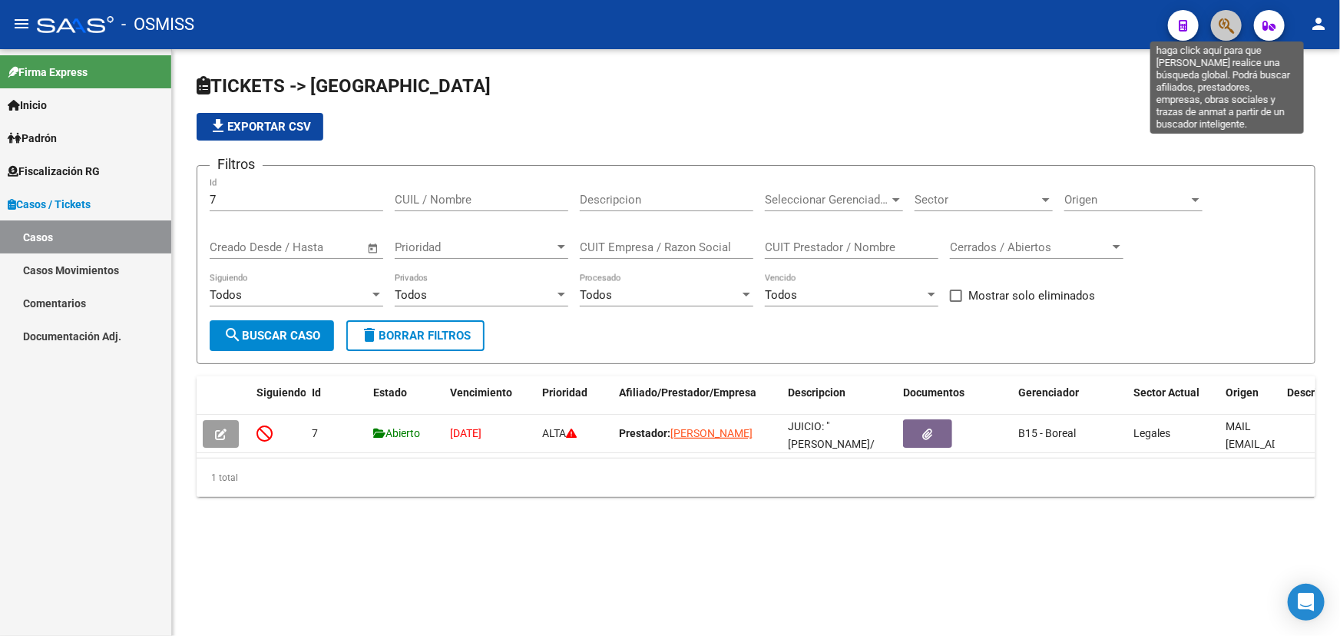
click at [1224, 18] on icon "button" at bounding box center [1226, 26] width 15 height 18
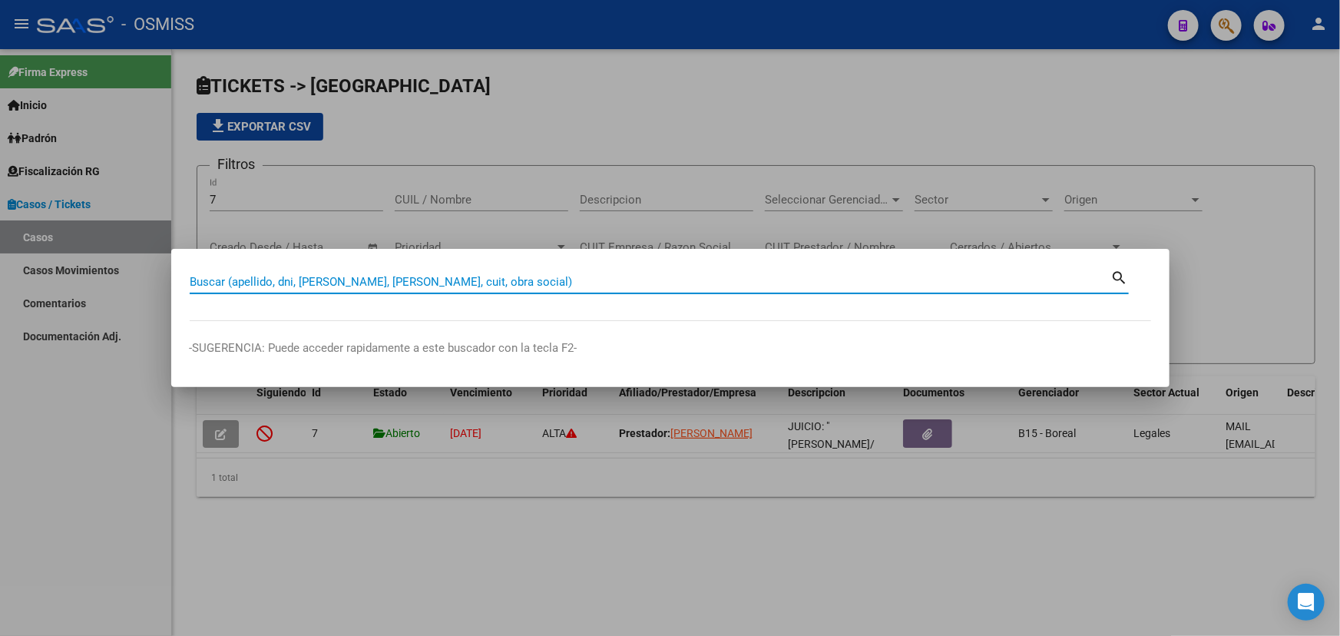
click at [197, 283] on input "Buscar (apellido, dni, [PERSON_NAME], [PERSON_NAME], cuit, obra social)" at bounding box center [651, 282] width 922 height 14
click at [326, 283] on input "Buscar (apellido, dni, [PERSON_NAME], [PERSON_NAME], cuit, obra social)" at bounding box center [651, 282] width 922 height 14
click at [369, 287] on input "Buscar (apellido, dni, [PERSON_NAME], [PERSON_NAME], cuit, obra social)" at bounding box center [651, 282] width 922 height 14
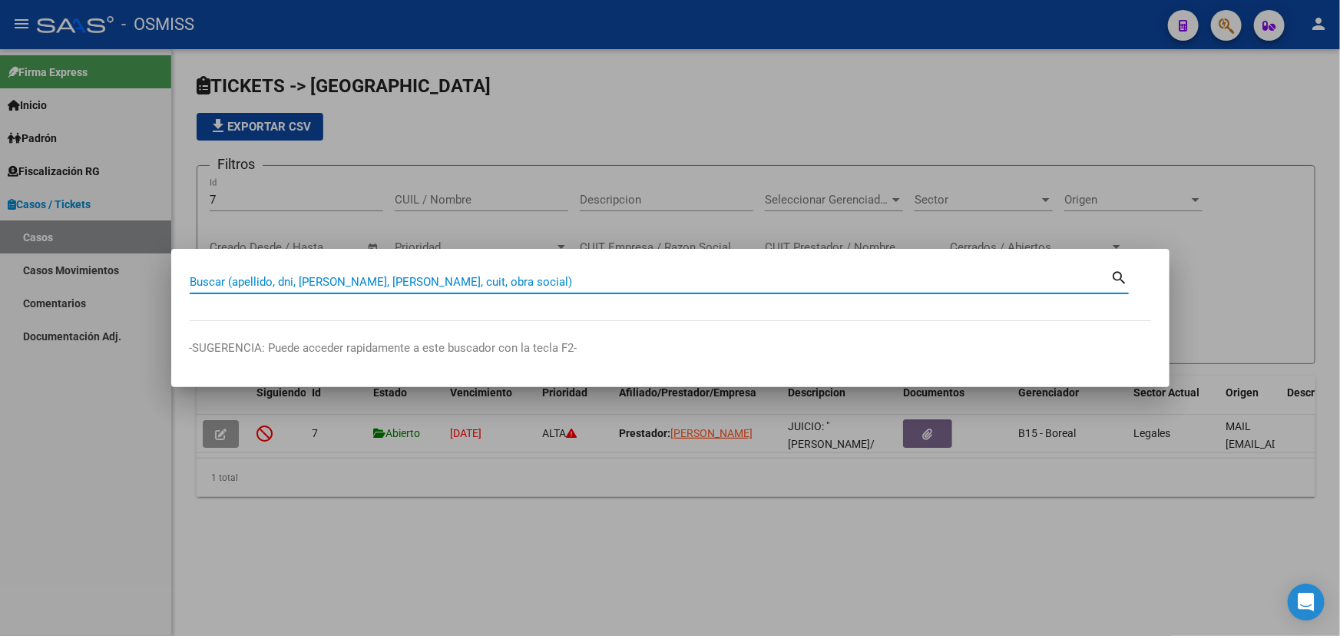
click at [369, 287] on input "Buscar (apellido, dni, [PERSON_NAME], [PERSON_NAME], cuit, obra social)" at bounding box center [651, 282] width 922 height 14
type input "8"
type input "42606260"
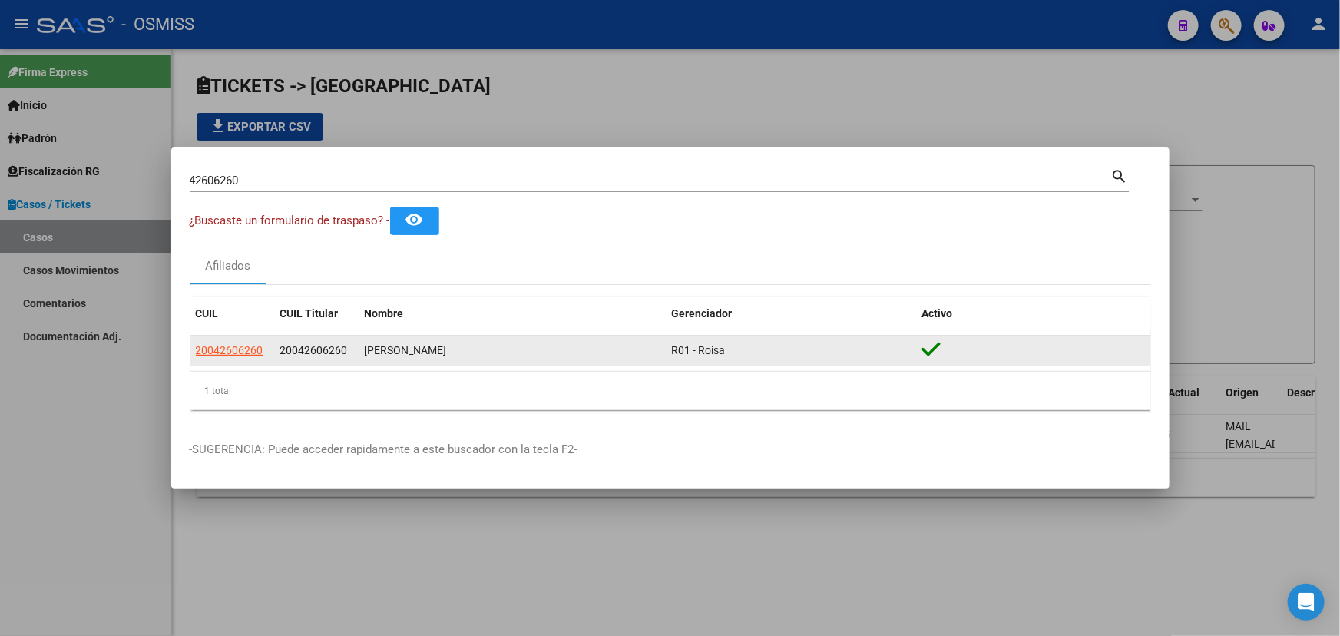
drag, startPoint x: 711, startPoint y: 353, endPoint x: 648, endPoint y: 351, distance: 63.0
click at [648, 351] on div "20042606260 20042606260 [PERSON_NAME] R01 - Roisa" at bounding box center [671, 351] width 962 height 31
click at [209, 351] on span "20042606260" at bounding box center [230, 350] width 68 height 12
type textarea "20042606260"
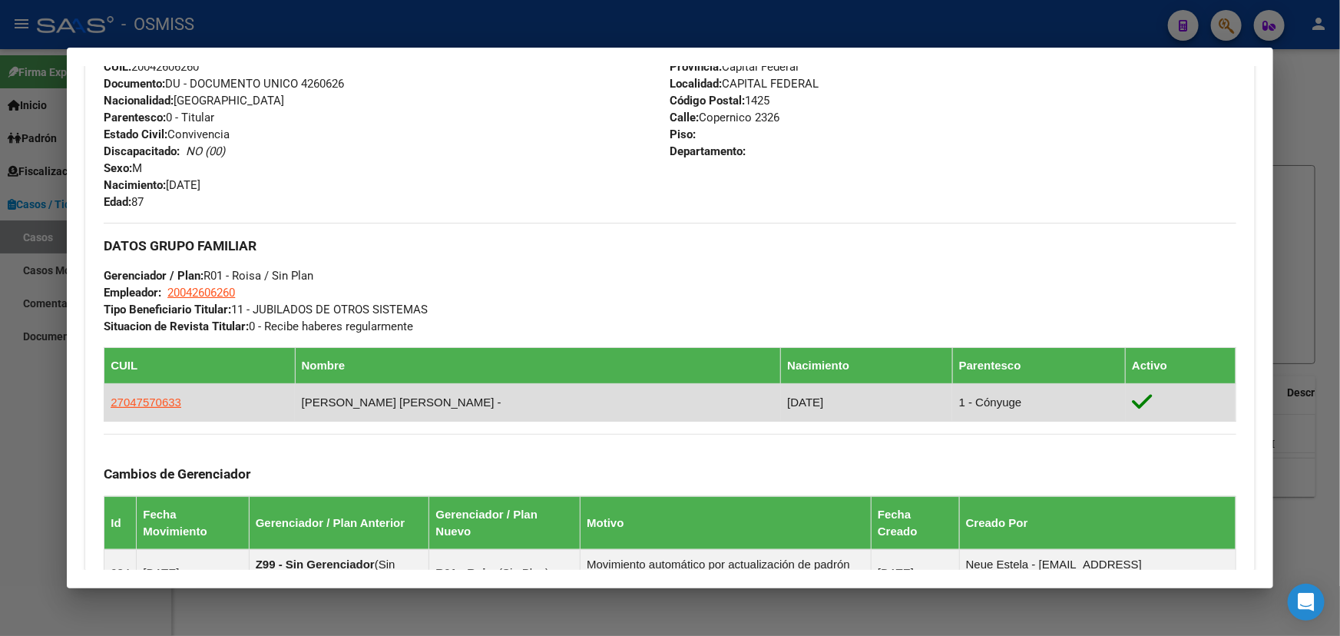
scroll to position [628, 0]
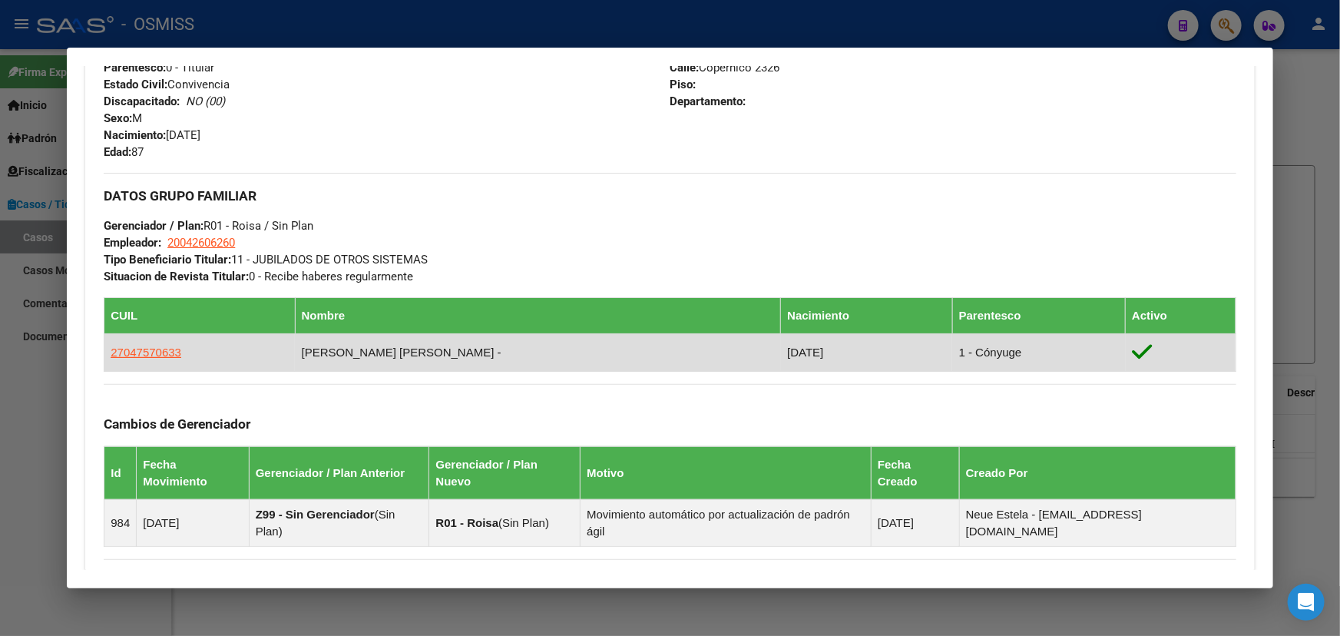
drag, startPoint x: 355, startPoint y: 364, endPoint x: 923, endPoint y: 362, distance: 567.7
click at [923, 362] on tr "27047570633 [PERSON_NAME] [PERSON_NAME] - [DATE] 1 - Cónyuge" at bounding box center [670, 353] width 1132 height 38
click at [952, 366] on td "1 - Cónyuge" at bounding box center [1038, 353] width 173 height 38
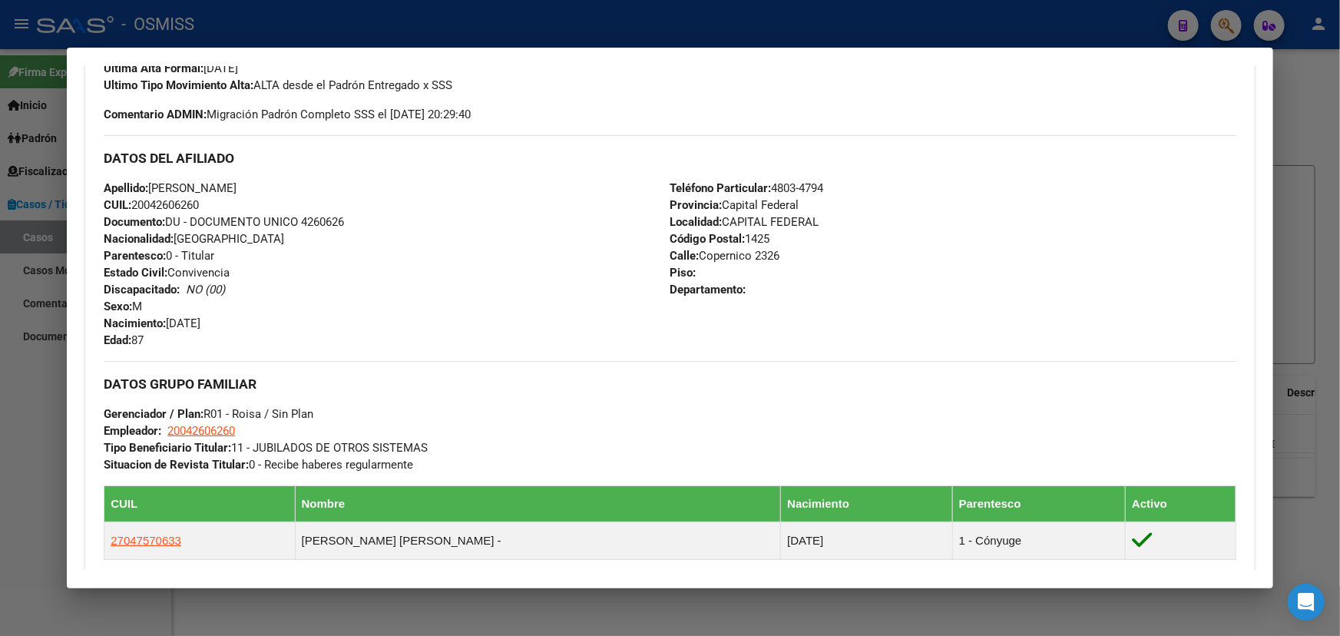
scroll to position [391, 0]
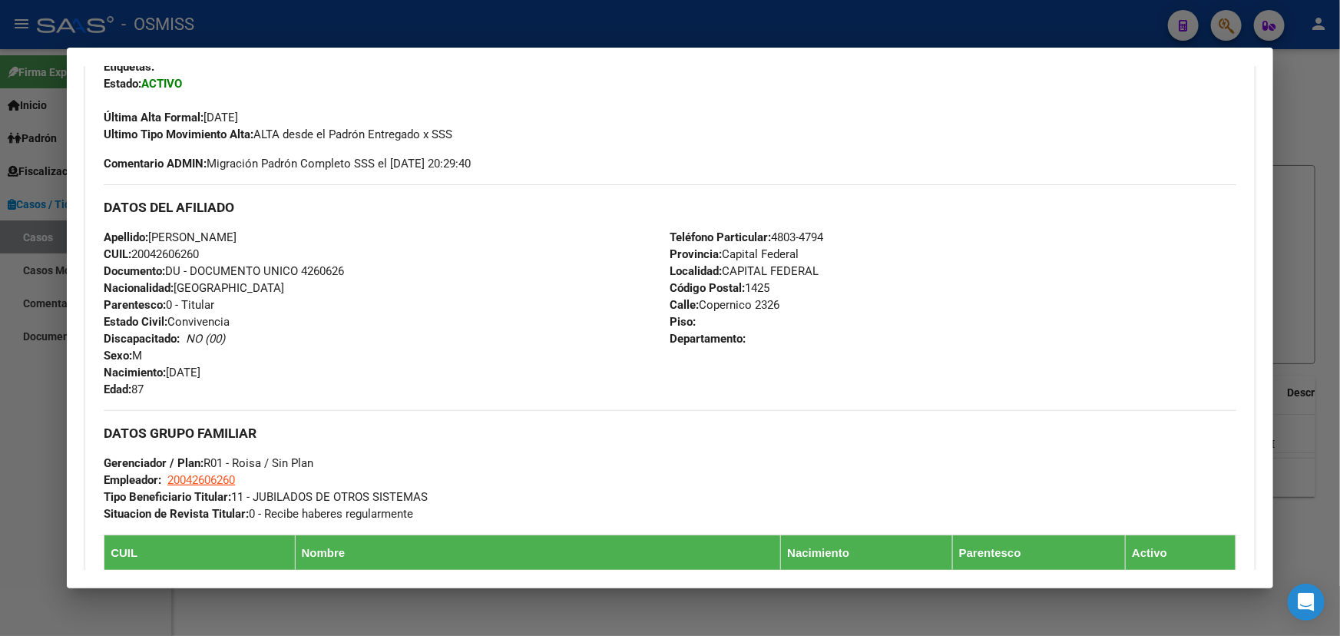
drag, startPoint x: 213, startPoint y: 250, endPoint x: 161, endPoint y: 252, distance: 51.5
click at [161, 252] on div "Apellido: [PERSON_NAME]: 20042606260 Documento: DU - DOCUMENTO UNICO 4260626 Na…" at bounding box center [387, 313] width 566 height 169
click at [166, 254] on span "CUIL: 20042606260" at bounding box center [151, 254] width 95 height 14
drag, startPoint x: 154, startPoint y: 253, endPoint x: 200, endPoint y: 255, distance: 46.9
click at [199, 255] on span "CUIL: 20042606260" at bounding box center [151, 254] width 95 height 14
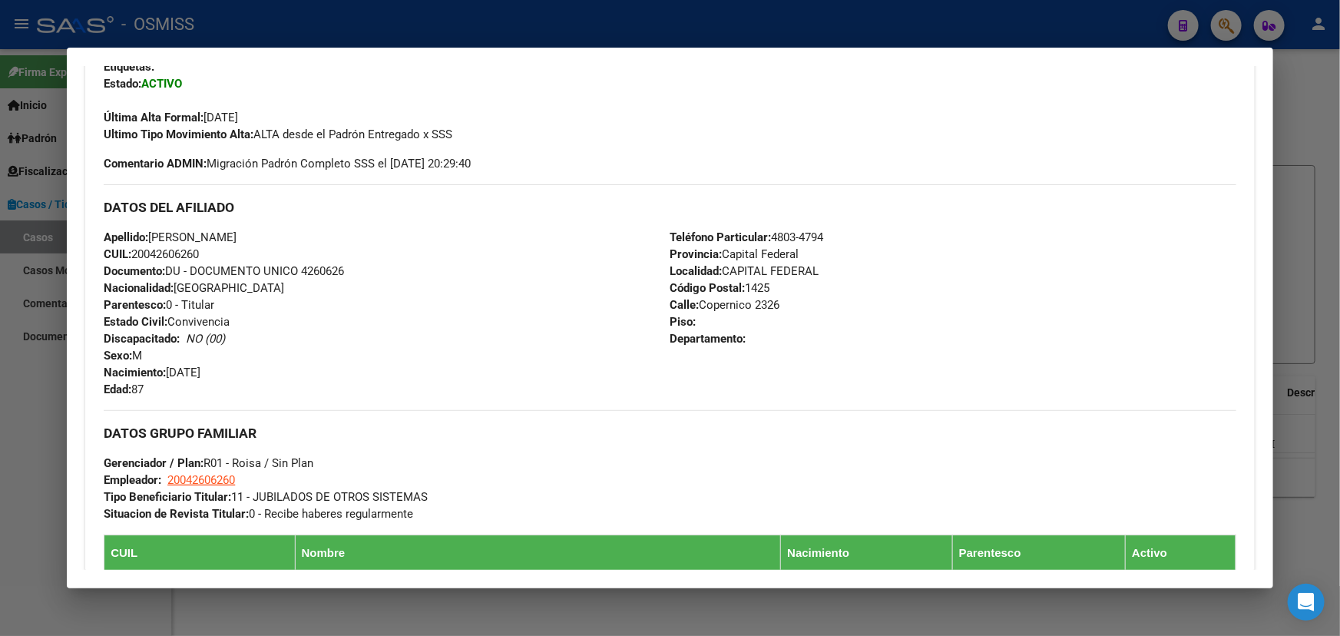
copy span "4260626"
